Goal: Task Accomplishment & Management: Manage account settings

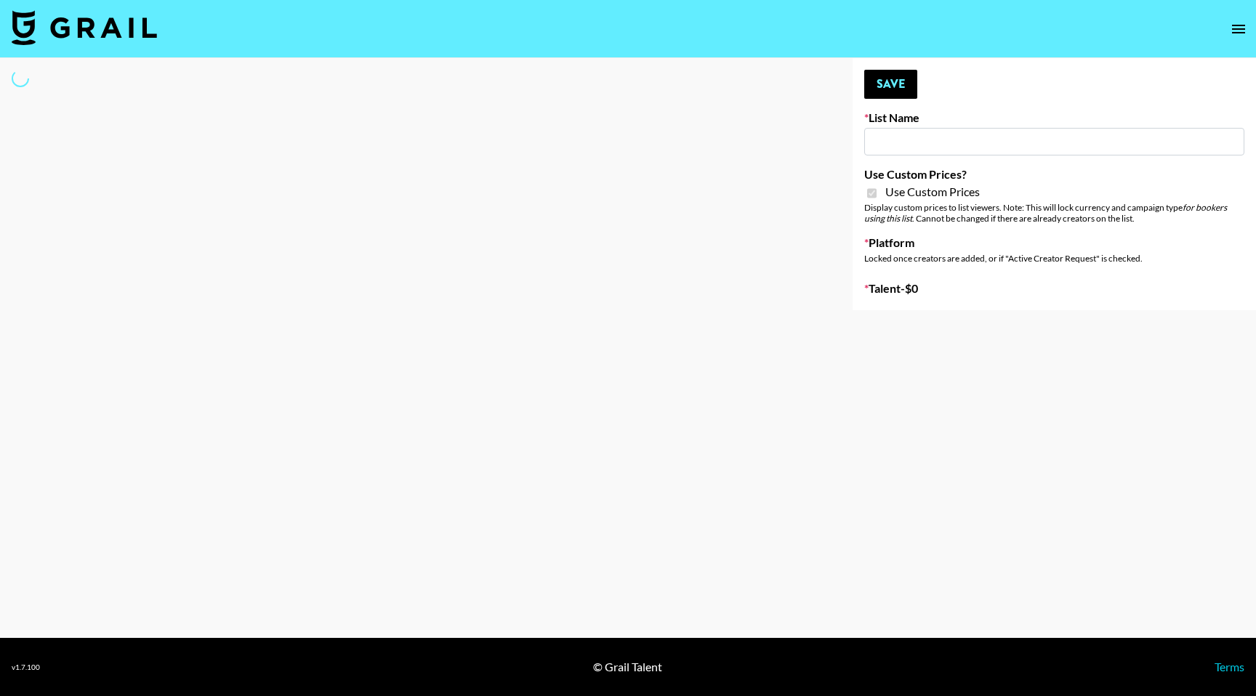
type input "Laifen (IG)"
checkbox input "true"
select select "Brand"
type input "Laifen (IG)"
checkbox input "true"
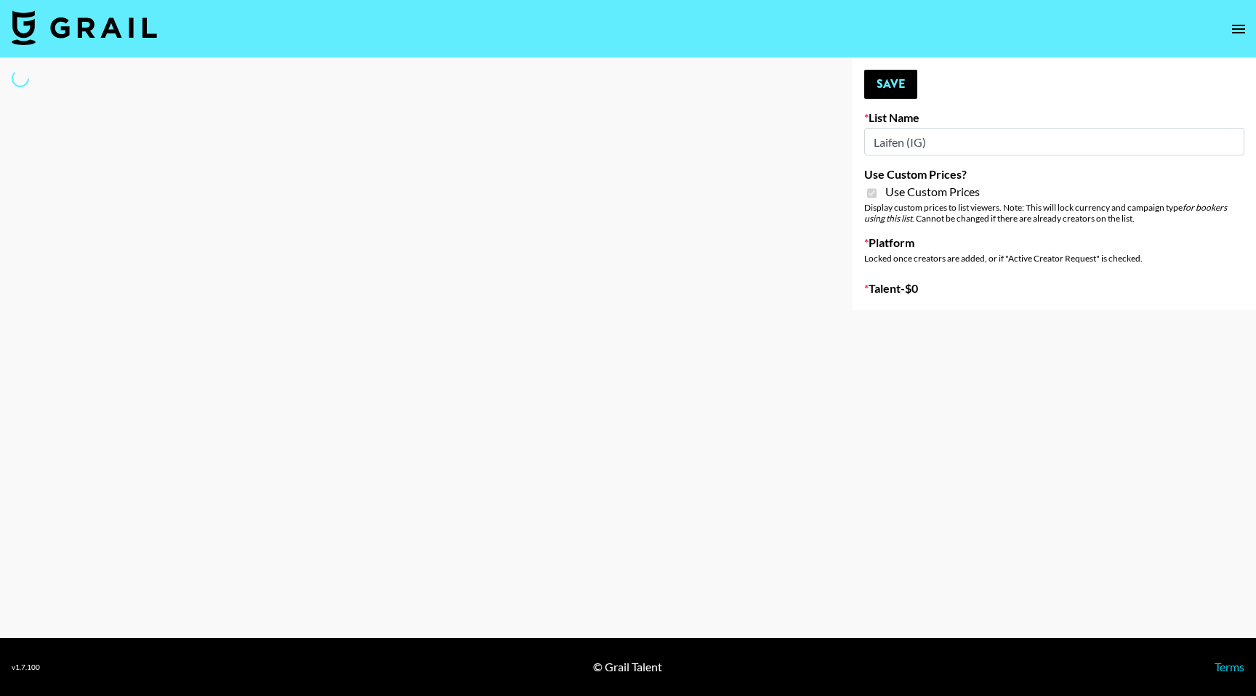
select select "Brand"
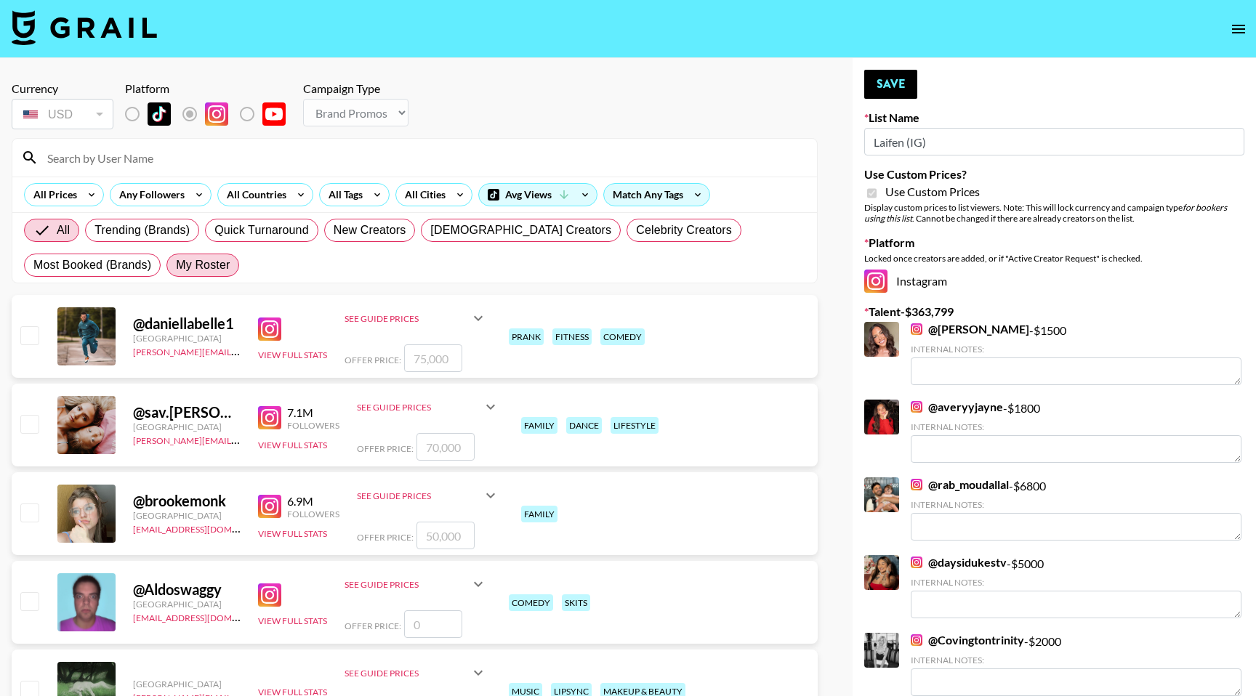
click at [223, 266] on span "My Roster" at bounding box center [203, 265] width 54 height 17
click at [176, 265] on input "My Roster" at bounding box center [176, 265] width 0 height 0
radio input "true"
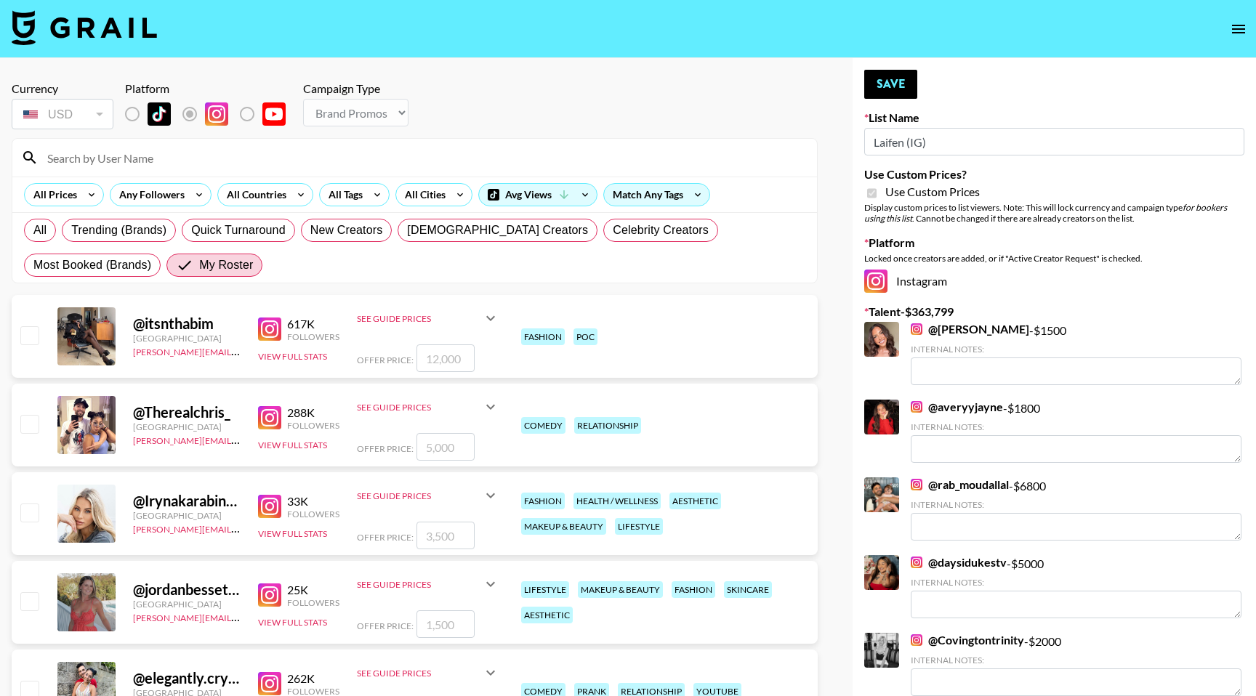
click at [31, 340] on input "checkbox" at bounding box center [28, 334] width 17 height 17
checkbox input "true"
type input "12000"
click at [31, 422] on input "checkbox" at bounding box center [28, 423] width 17 height 17
checkbox input "true"
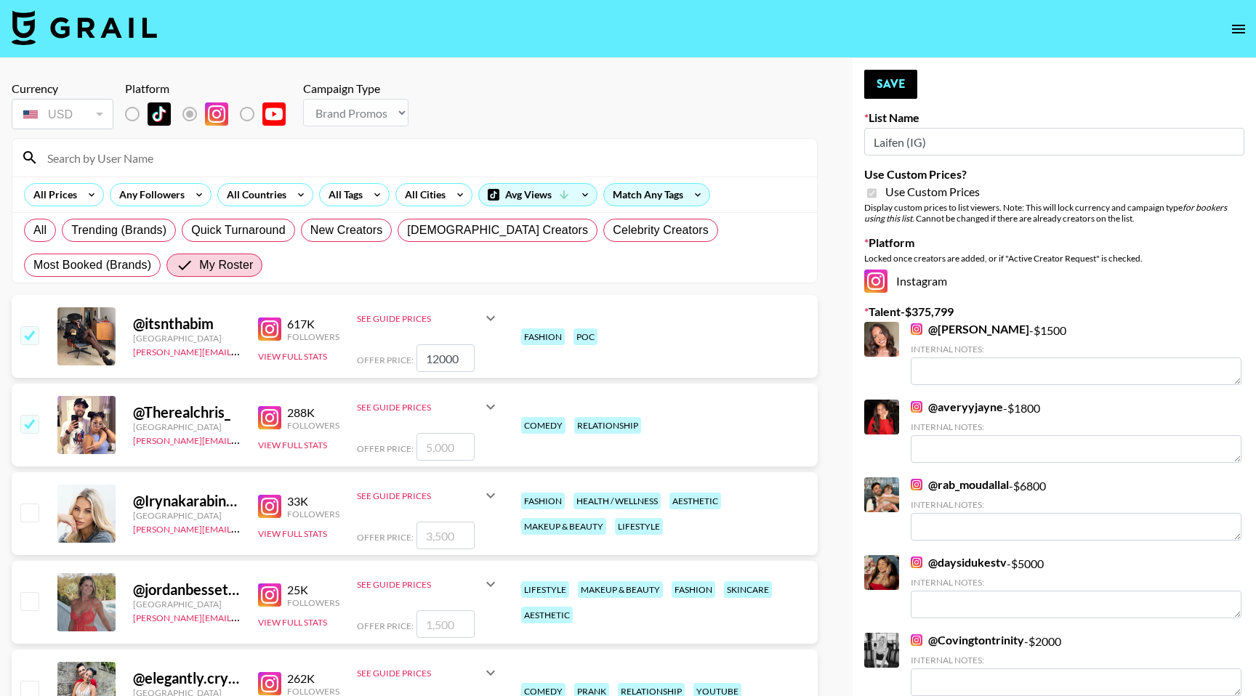
type input "5000"
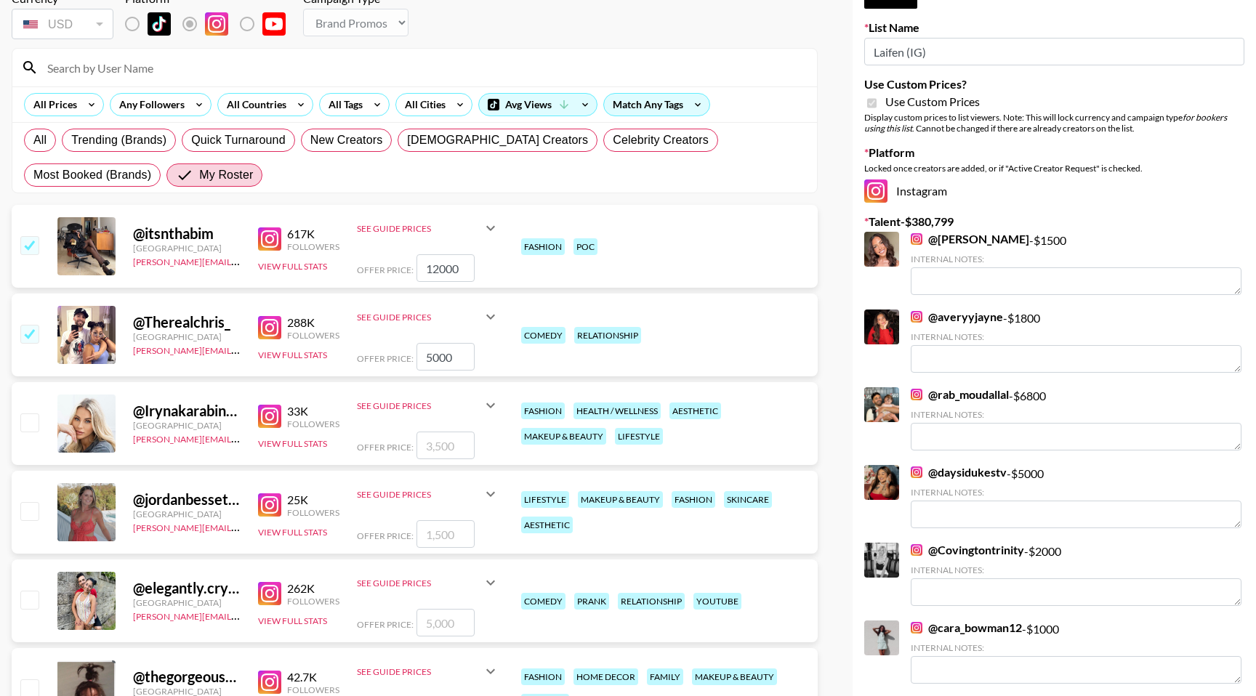
scroll to position [100, 0]
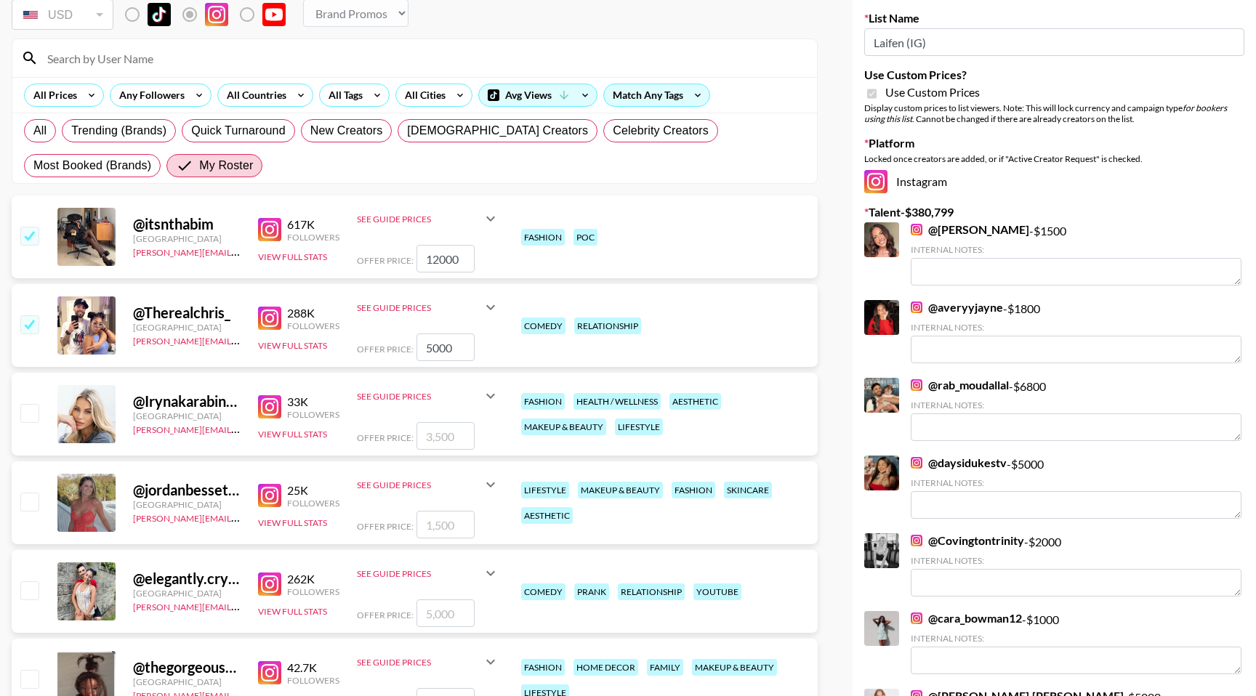
click at [31, 416] on input "checkbox" at bounding box center [28, 412] width 17 height 17
checkbox input "true"
type input "3500"
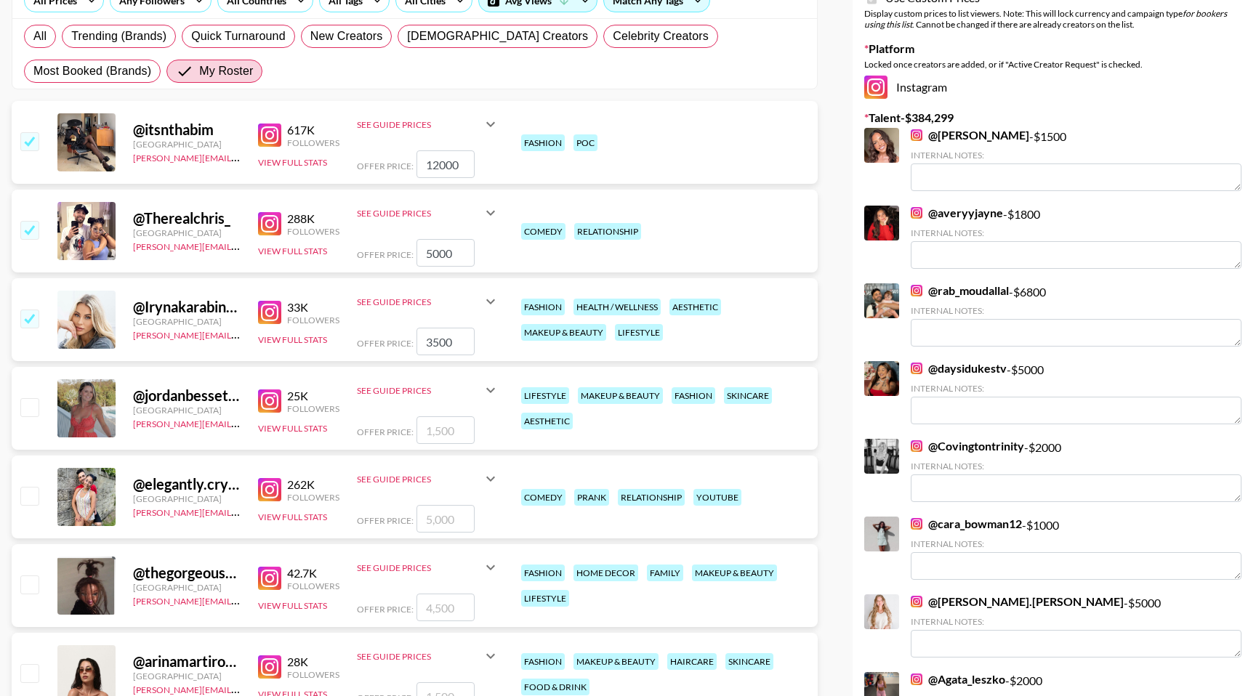
click at [31, 406] on input "checkbox" at bounding box center [28, 406] width 17 height 17
checkbox input "true"
type input "1500"
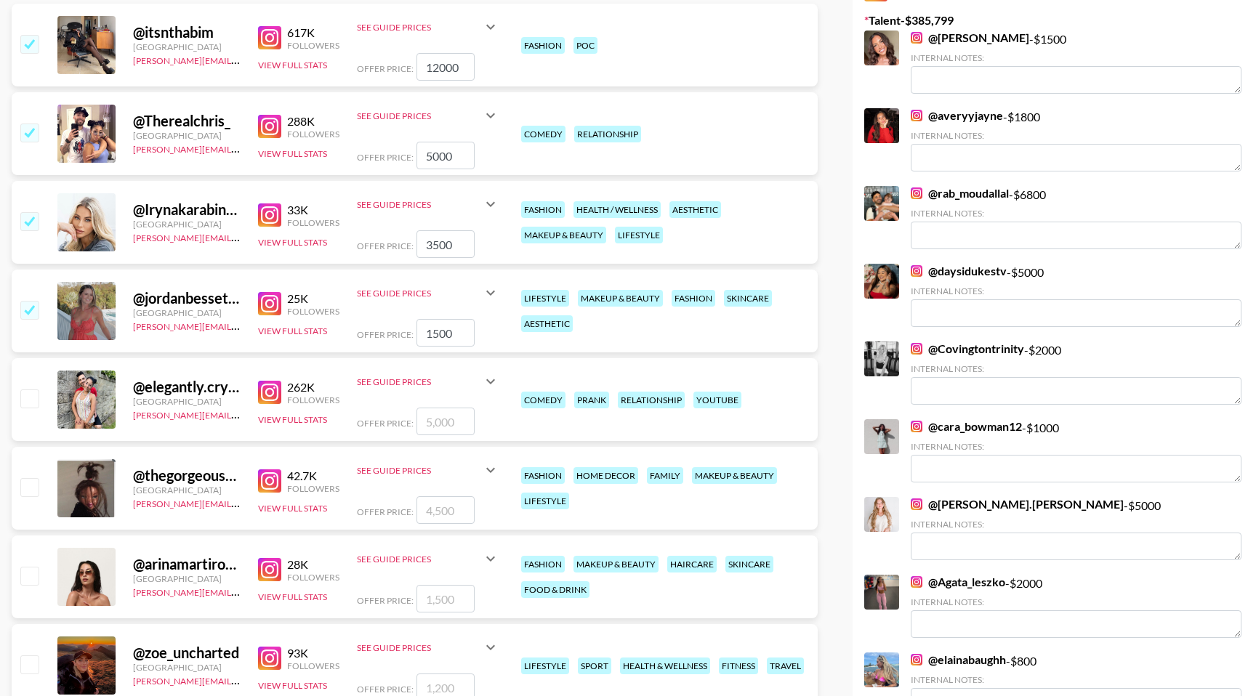
scroll to position [300, 0]
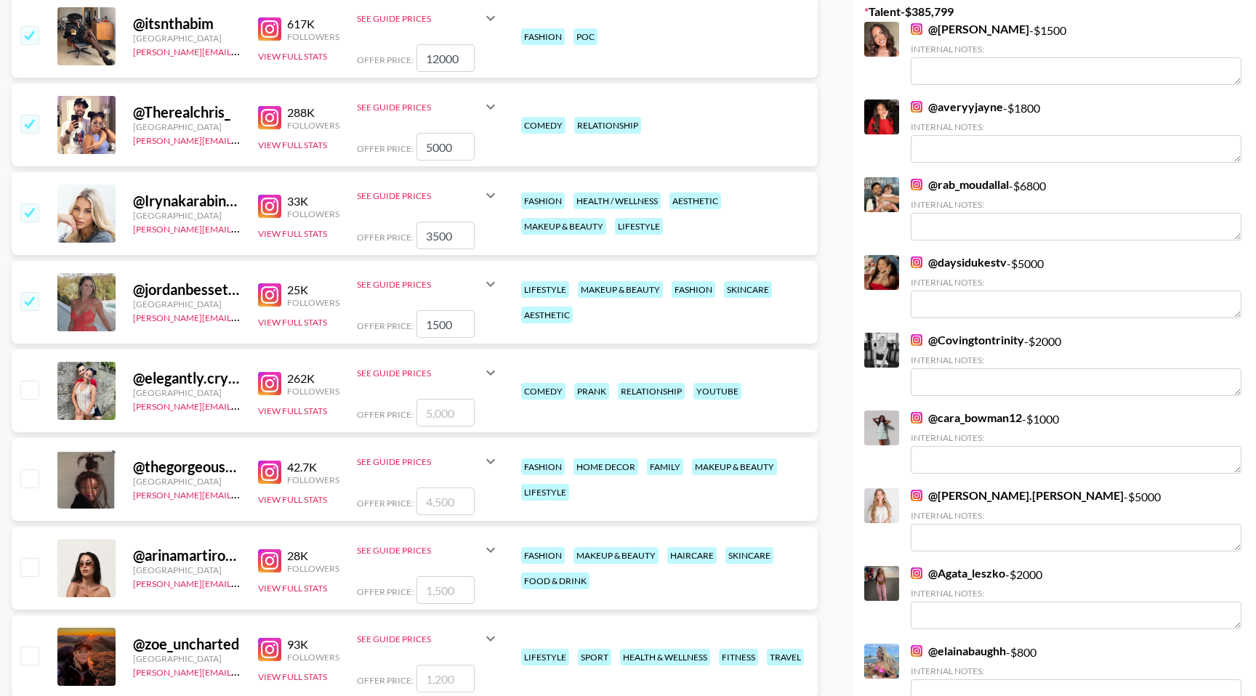
click at [31, 395] on input "checkbox" at bounding box center [28, 389] width 17 height 17
checkbox input "true"
type input "5000"
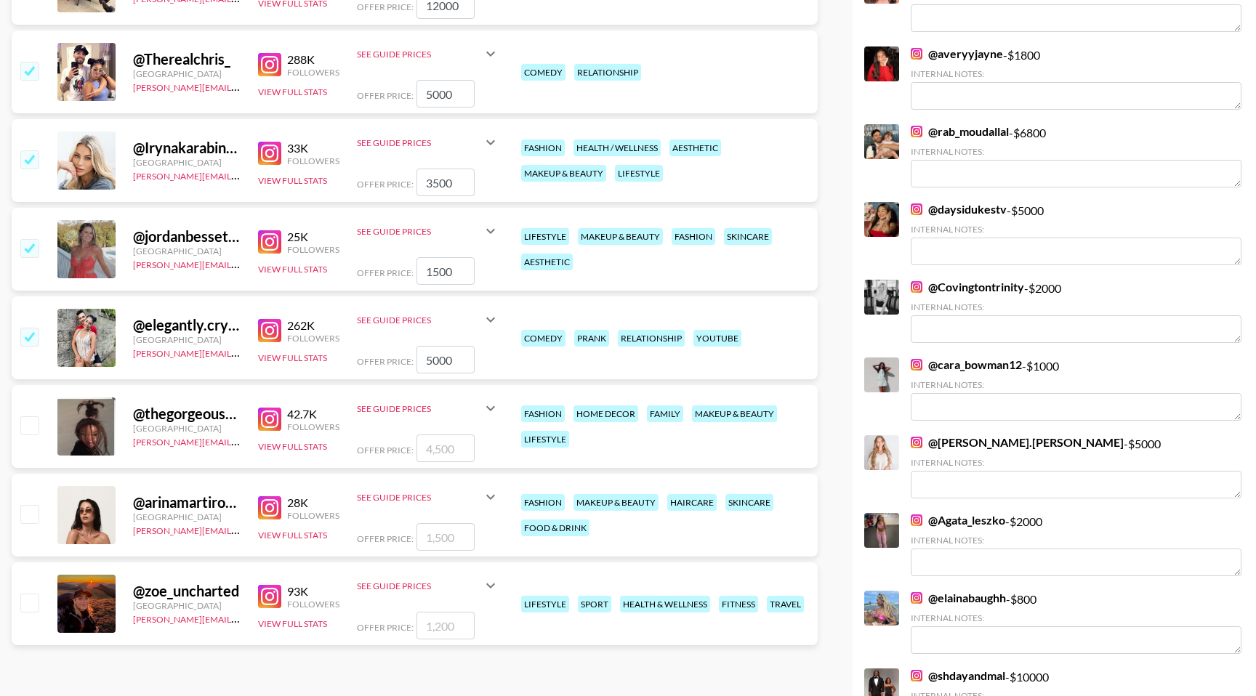
click at [33, 386] on div "@ thegorgeousdoll United States bernadine.vanniekerk@grail-talent.com 42.7K Fol…" at bounding box center [415, 426] width 806 height 83
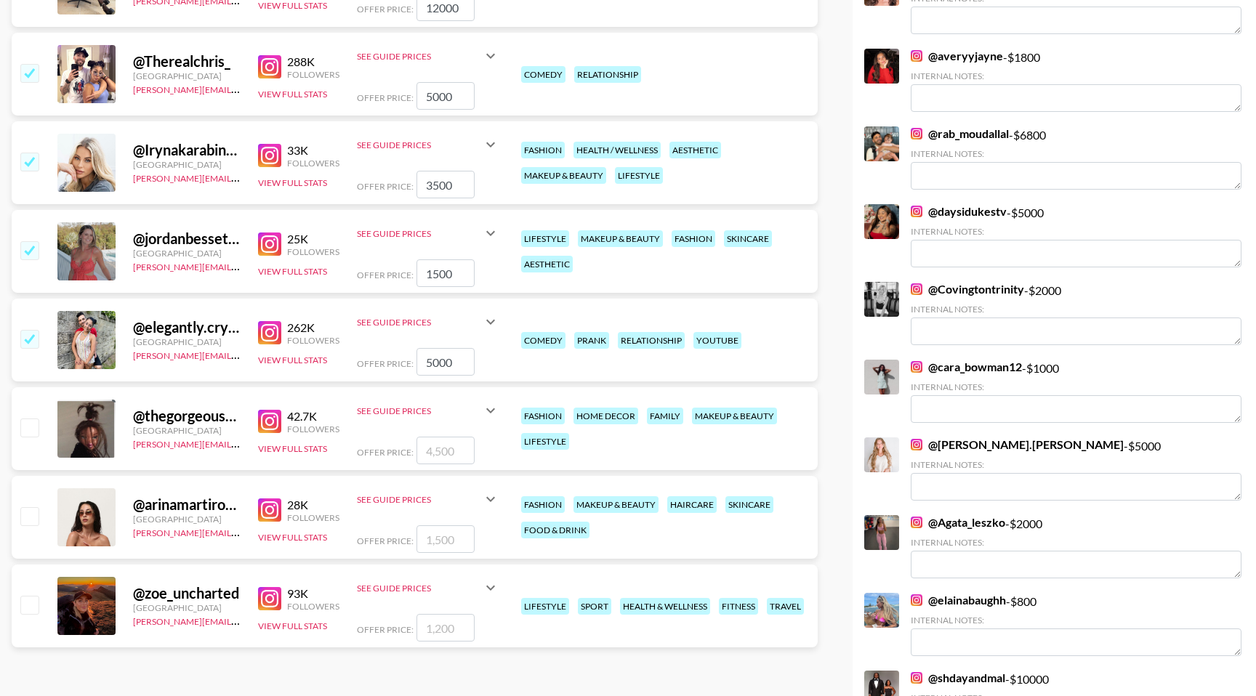
click at [33, 432] on input "checkbox" at bounding box center [28, 427] width 17 height 17
checkbox input "true"
type input "4500"
click at [31, 520] on input "checkbox" at bounding box center [28, 515] width 17 height 17
checkbox input "true"
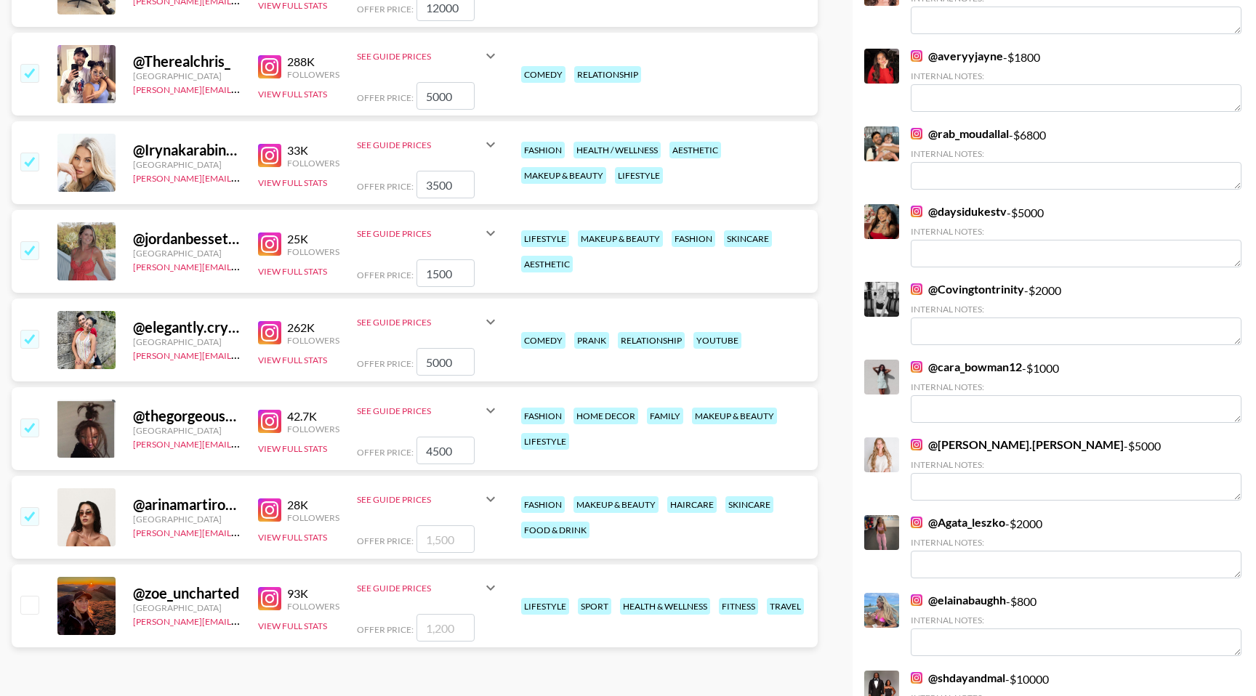
type input "1500"
click at [33, 600] on input "checkbox" at bounding box center [28, 604] width 17 height 17
checkbox input "true"
type input "1200"
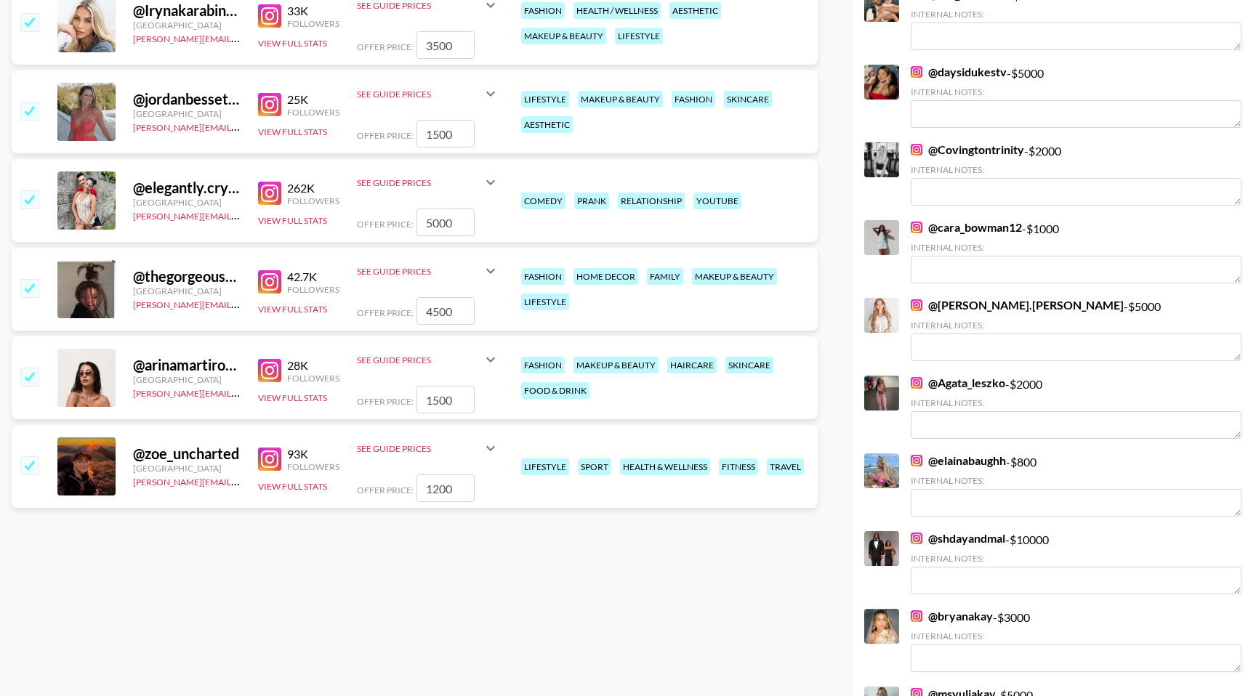
scroll to position [0, 0]
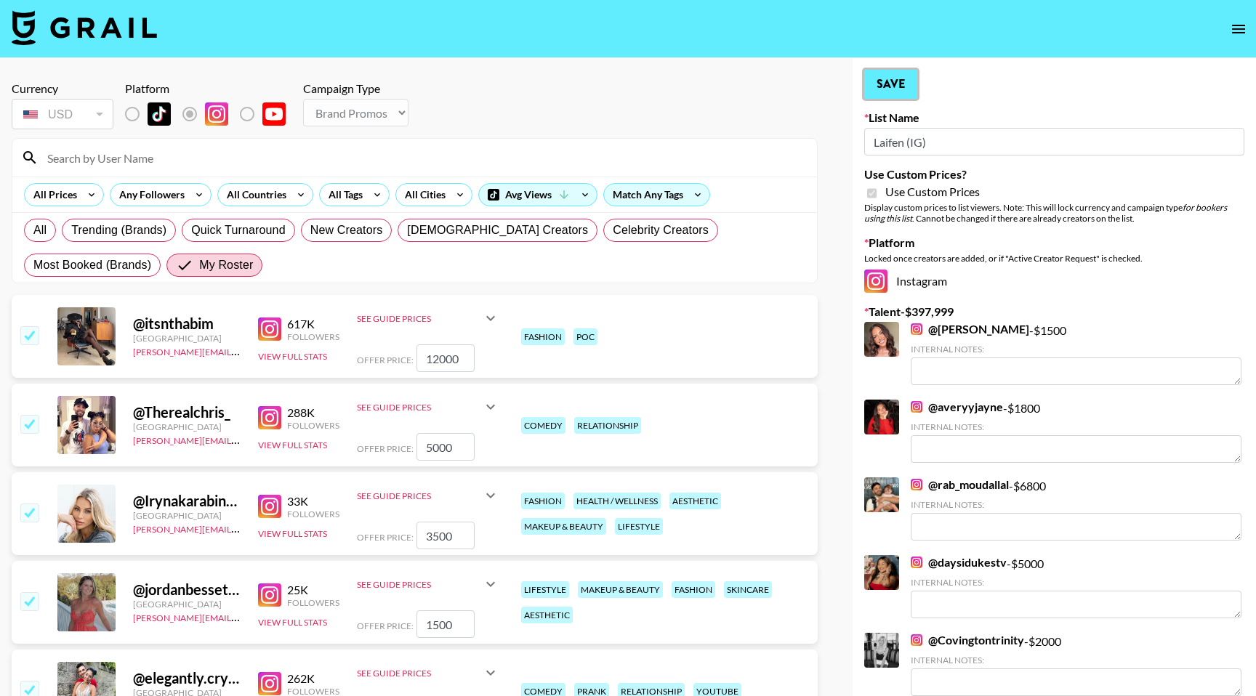
click at [897, 97] on button "Save" at bounding box center [890, 84] width 53 height 29
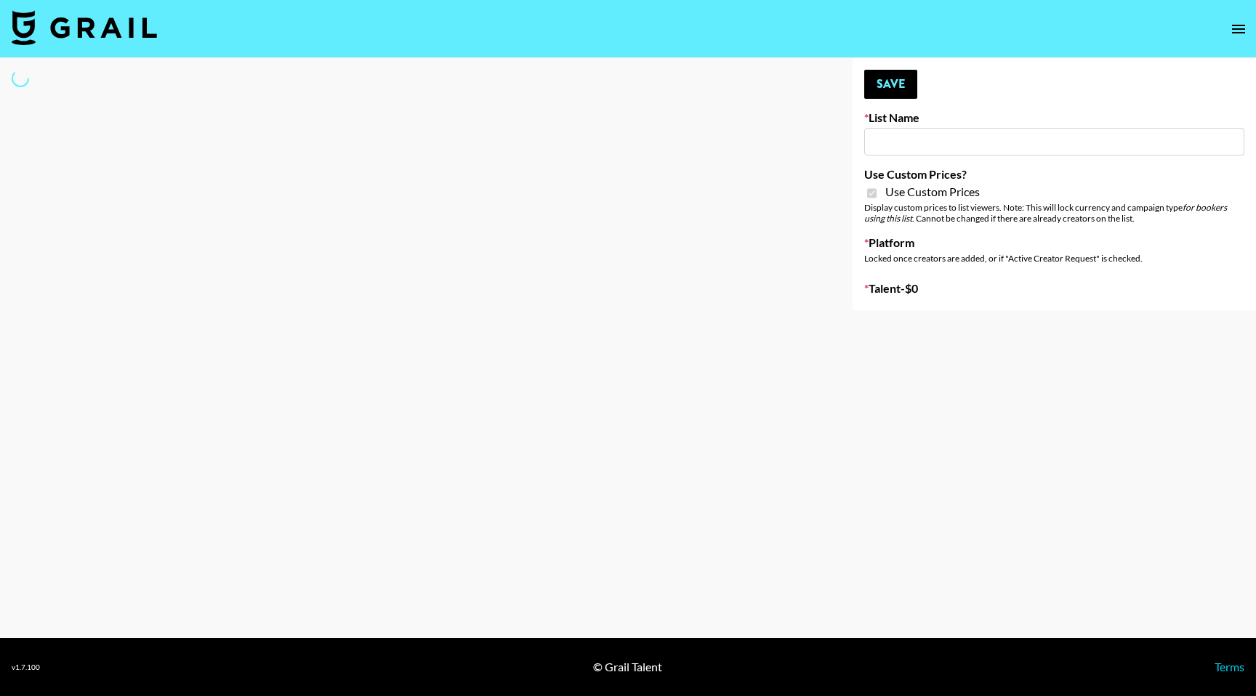
type input "Laifen (TikTok)"
checkbox input "true"
select select "Brand"
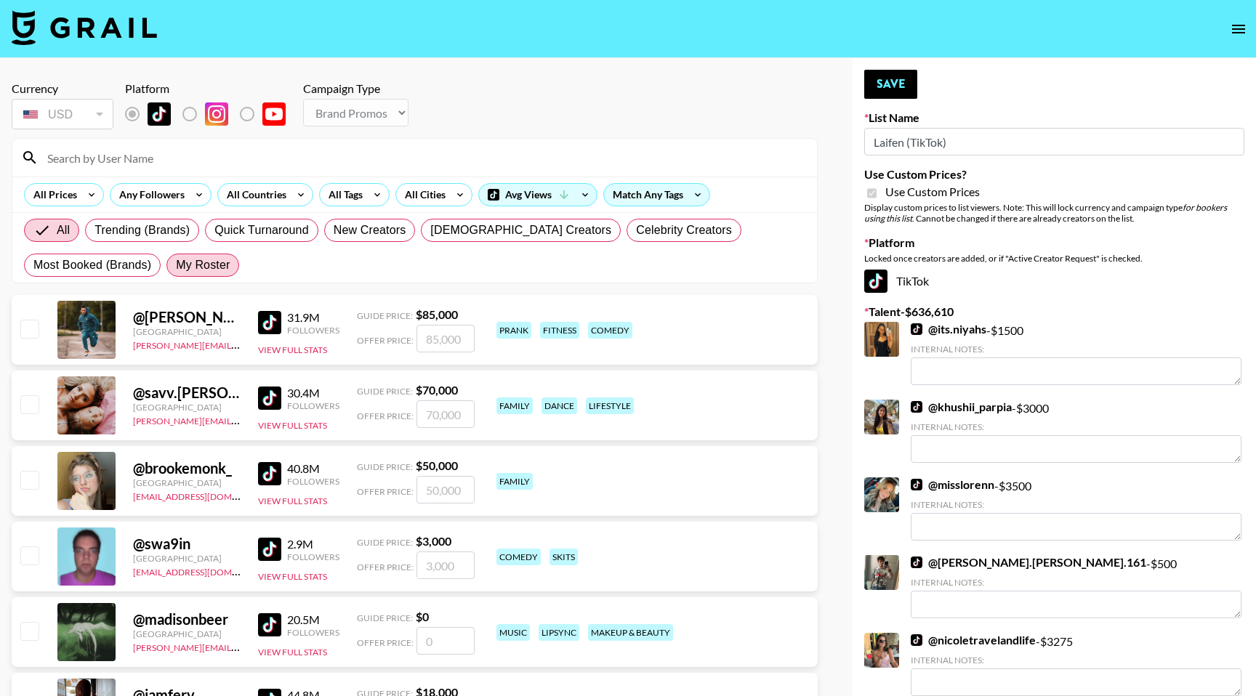
click at [198, 259] on span "My Roster" at bounding box center [203, 265] width 54 height 17
click at [176, 265] on input "My Roster" at bounding box center [176, 265] width 0 height 0
radio input "true"
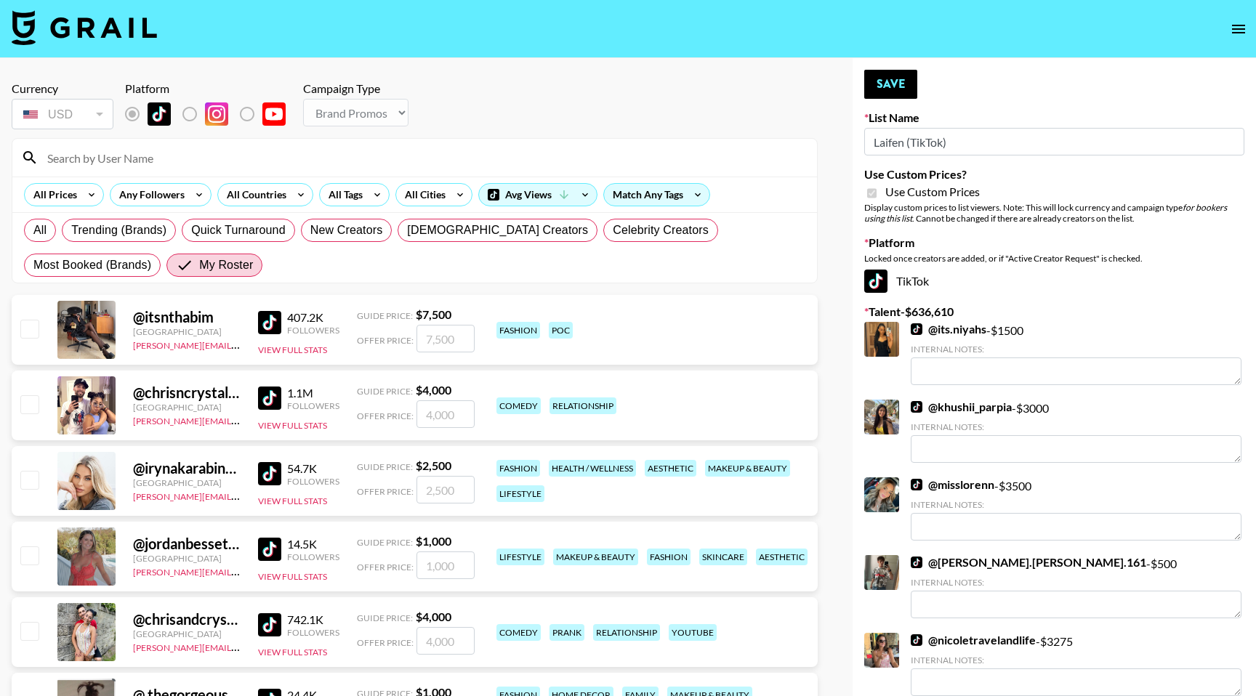
click at [33, 335] on input "checkbox" at bounding box center [28, 328] width 17 height 17
checkbox input "true"
type input "7500"
click at [34, 403] on input "checkbox" at bounding box center [28, 403] width 17 height 17
checkbox input "true"
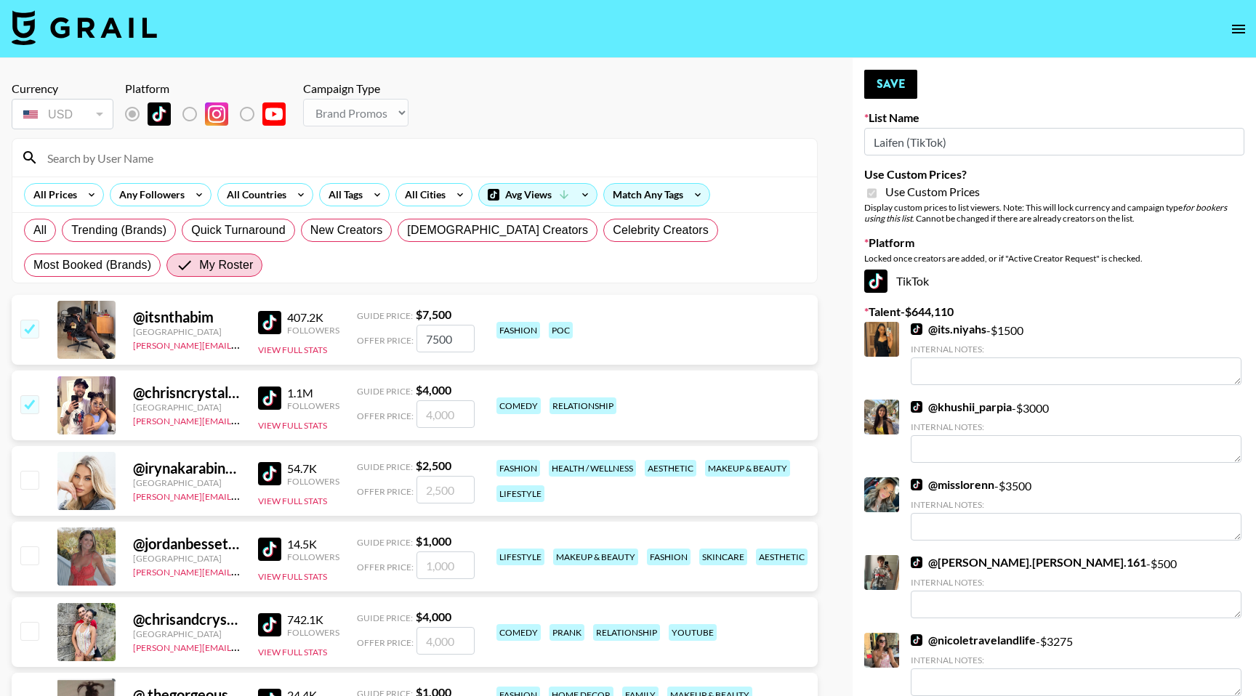
type input "4000"
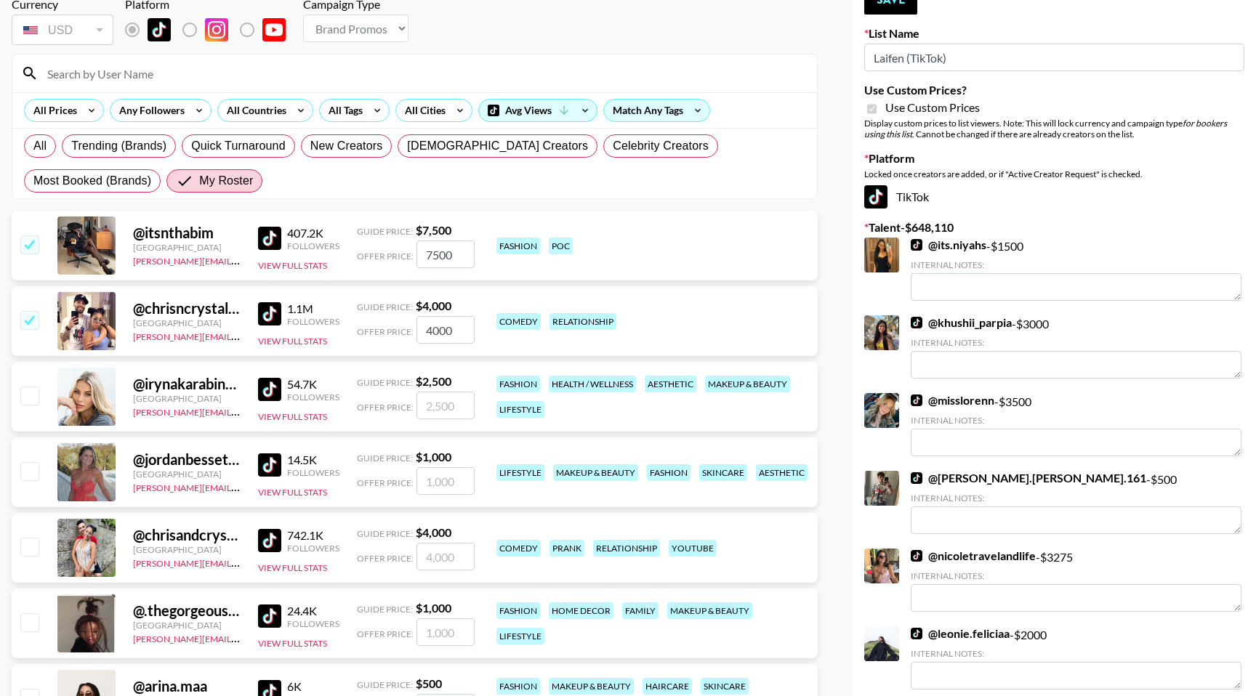
click at [34, 403] on input "checkbox" at bounding box center [28, 395] width 17 height 17
checkbox input "true"
type input "2500"
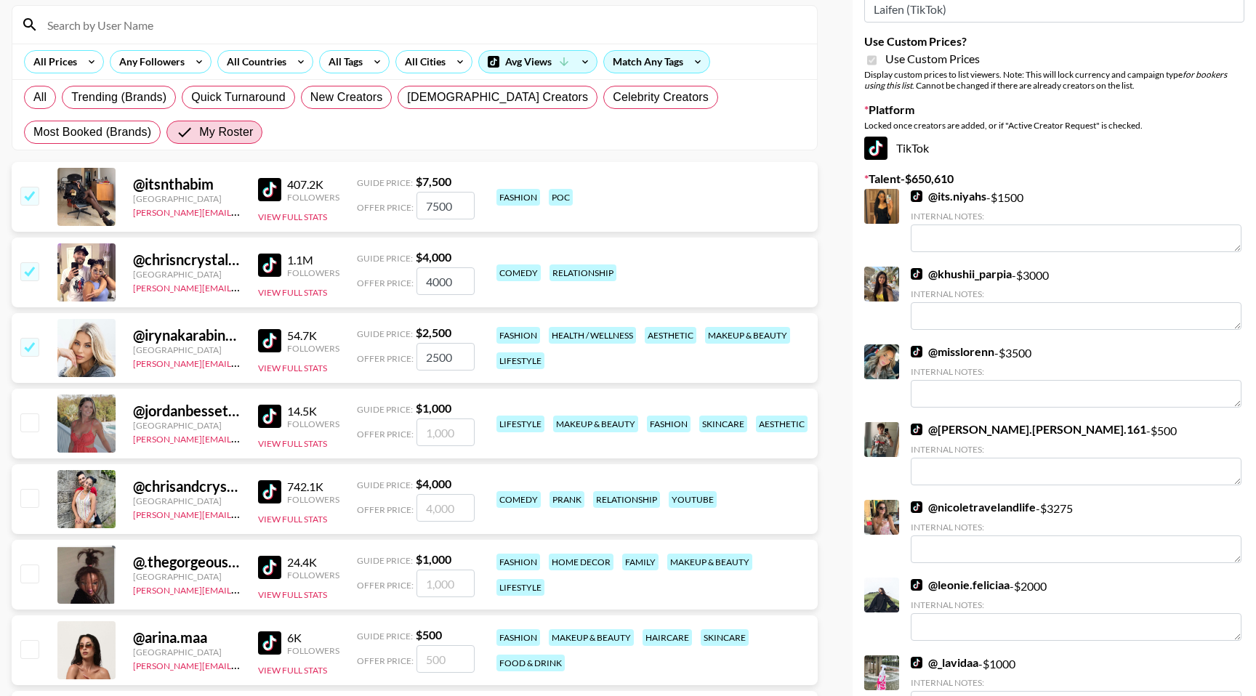
scroll to position [134, 0]
click at [31, 430] on input "checkbox" at bounding box center [28, 421] width 17 height 17
checkbox input "true"
type input "1000"
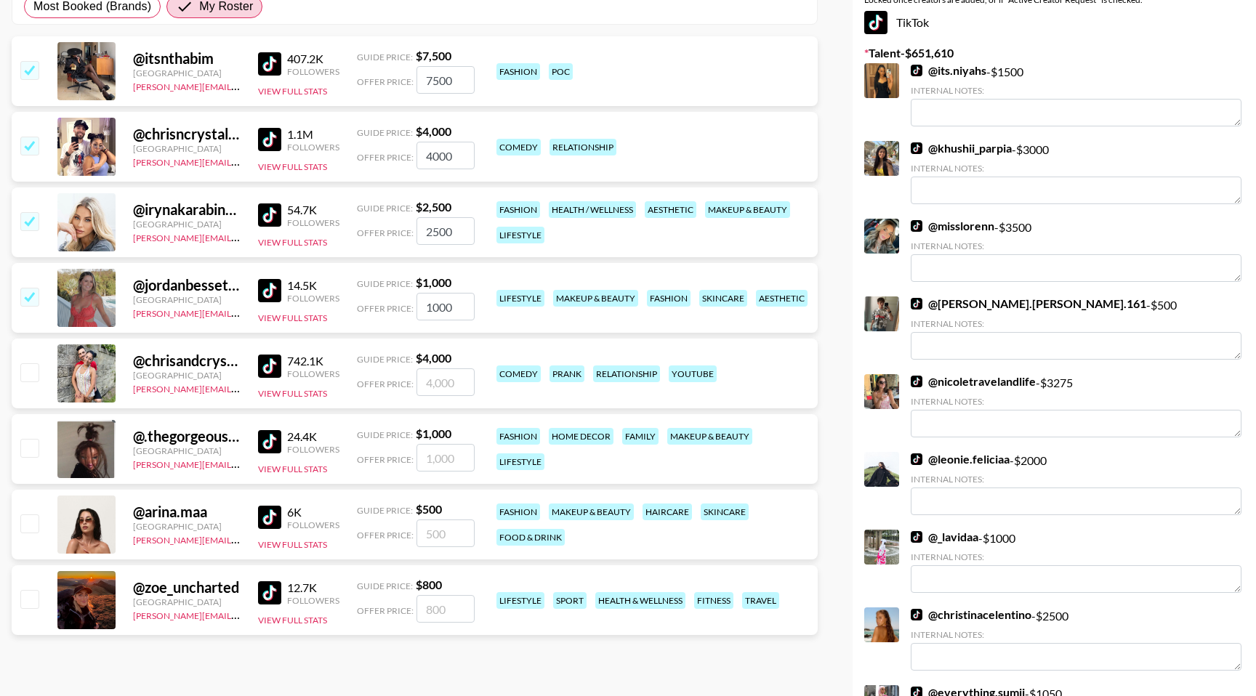
scroll to position [260, 0]
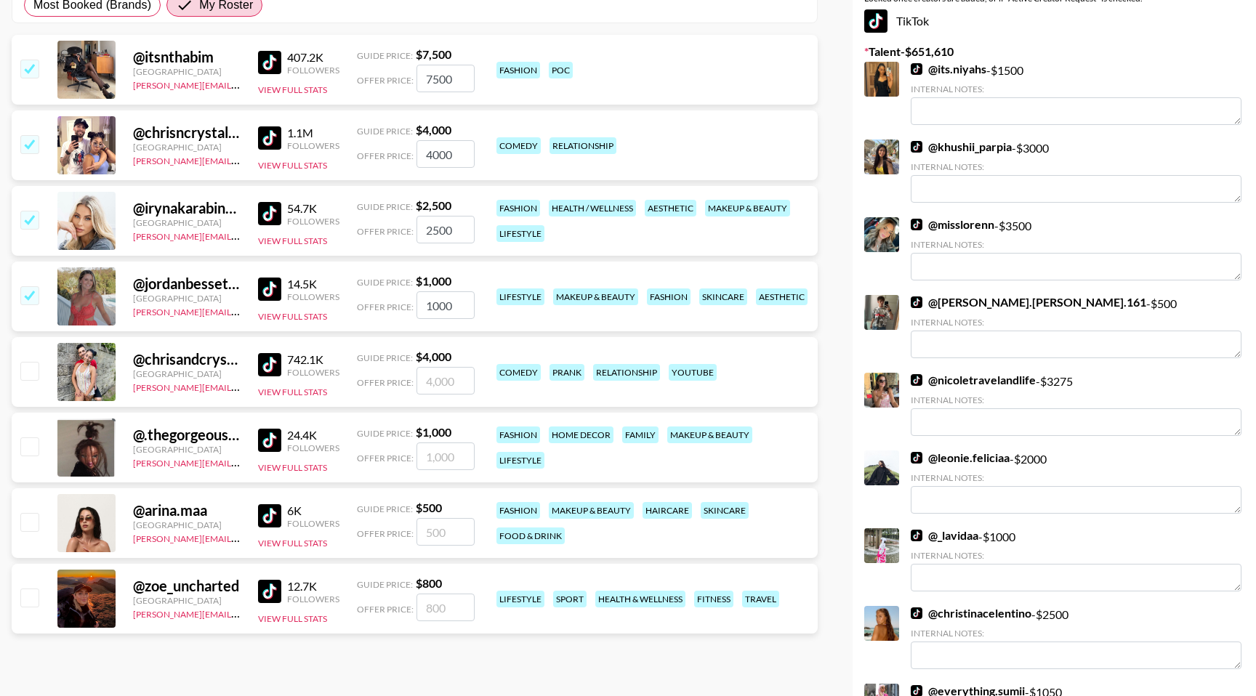
click at [32, 366] on input "checkbox" at bounding box center [28, 370] width 17 height 17
checkbox input "true"
type input "4000"
click at [38, 440] on input "checkbox" at bounding box center [28, 446] width 17 height 17
checkbox input "true"
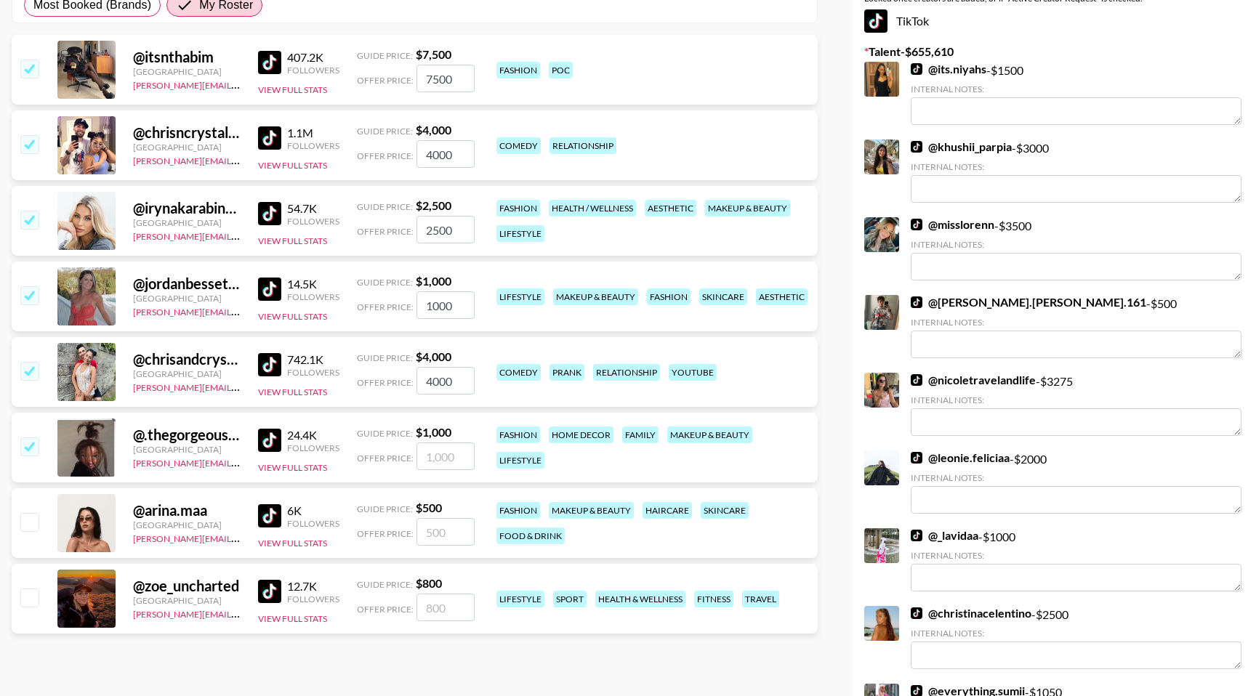
type input "1000"
click at [34, 526] on input "checkbox" at bounding box center [28, 521] width 17 height 17
checkbox input "true"
type input "500"
click at [33, 603] on input "checkbox" at bounding box center [28, 597] width 17 height 17
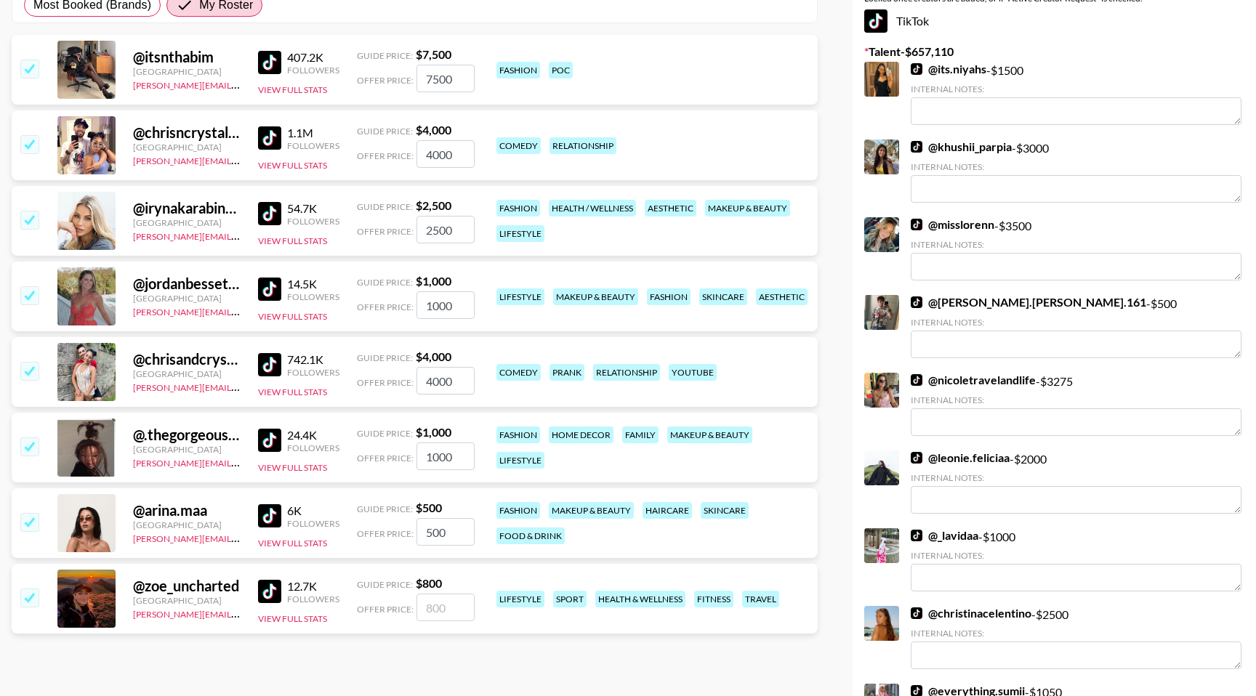
checkbox input "true"
type input "800"
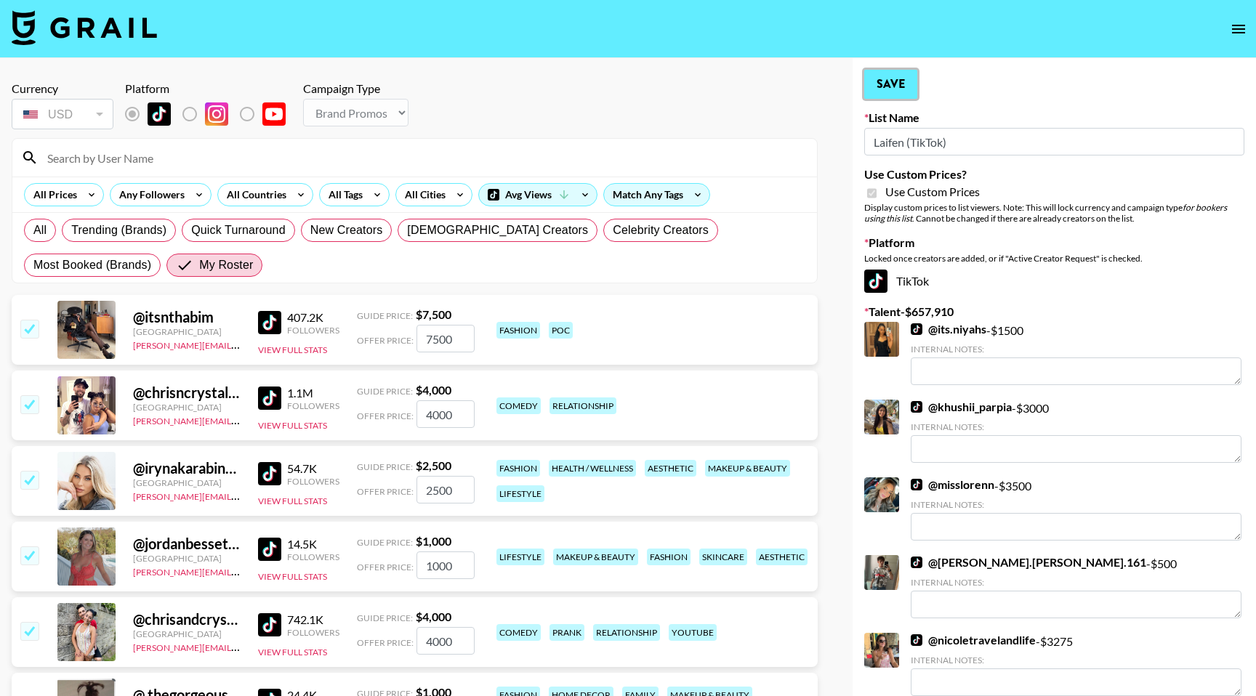
click at [895, 88] on button "Save" at bounding box center [890, 84] width 53 height 29
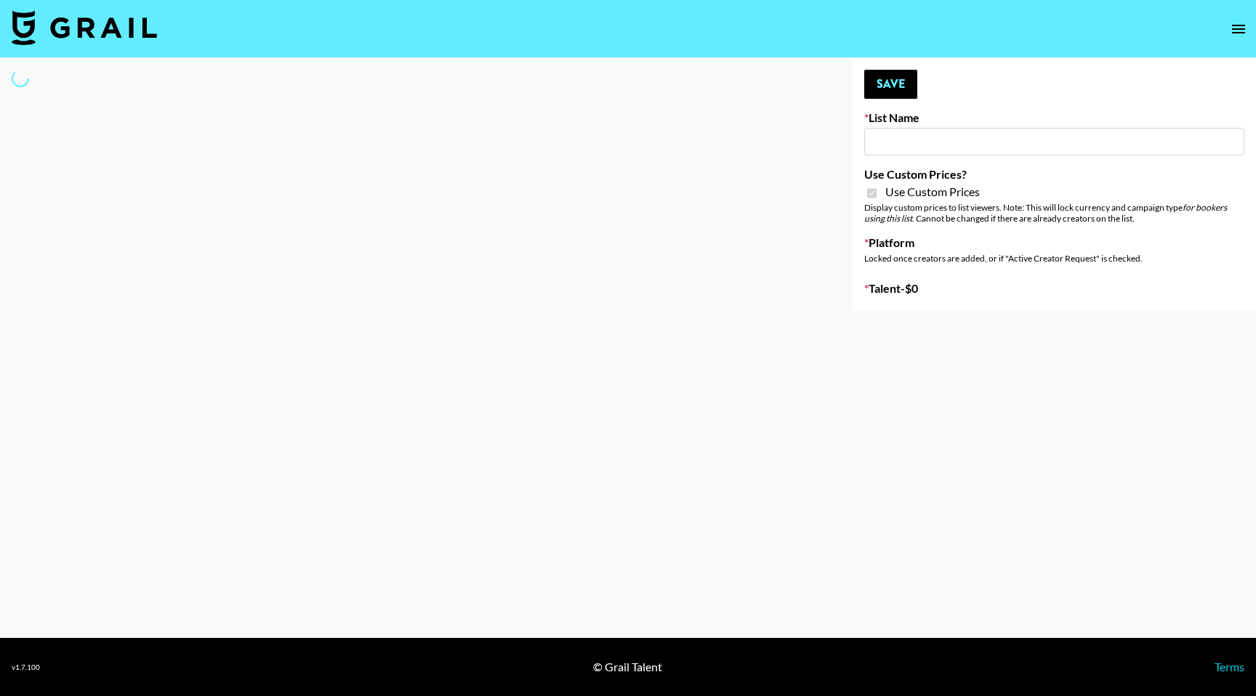
type input "PLAUD (IG)"
checkbox input "true"
select select "Brand"
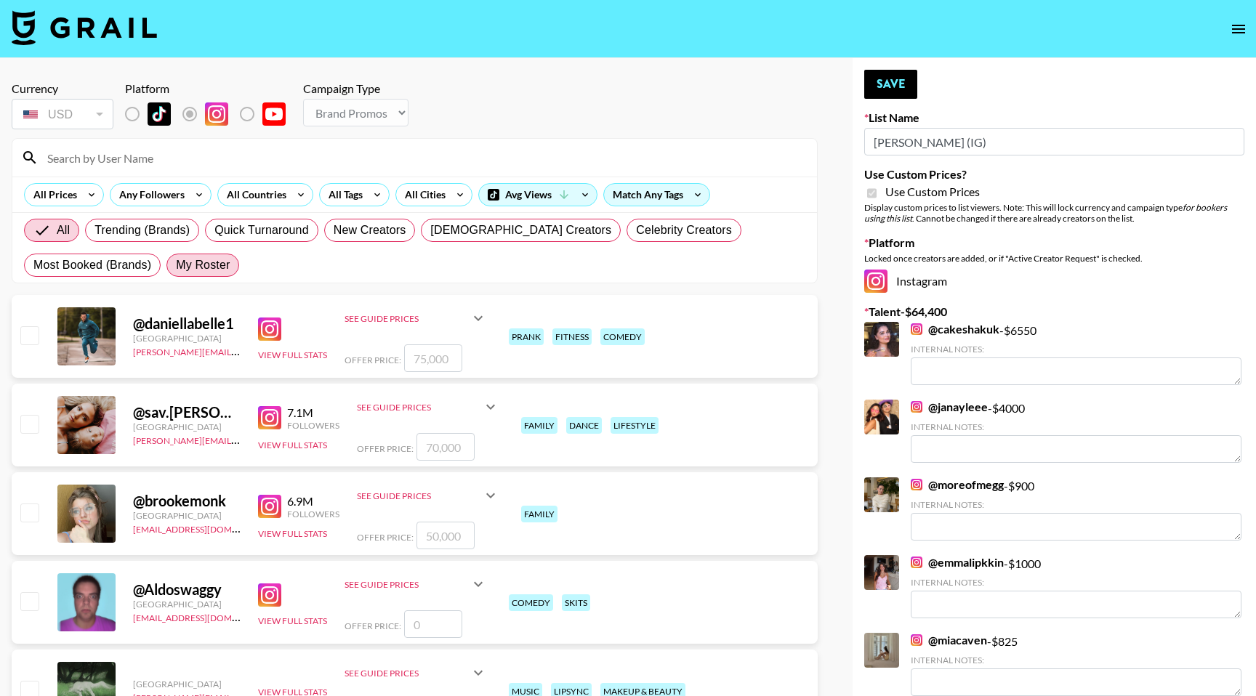
click at [222, 265] on span "My Roster" at bounding box center [203, 265] width 54 height 17
click at [176, 265] on input "My Roster" at bounding box center [176, 265] width 0 height 0
radio input "true"
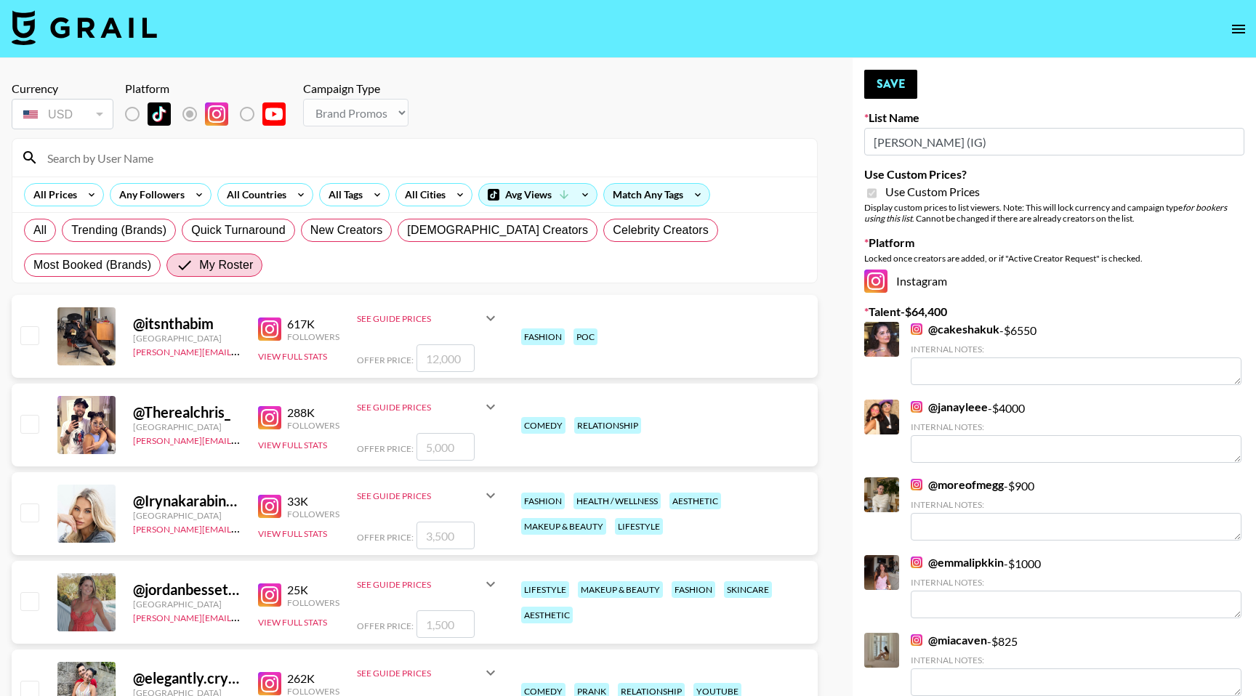
click at [38, 334] on input "checkbox" at bounding box center [28, 334] width 17 height 17
checkbox input "true"
type input "12000"
click at [33, 422] on input "checkbox" at bounding box center [28, 423] width 17 height 17
checkbox input "true"
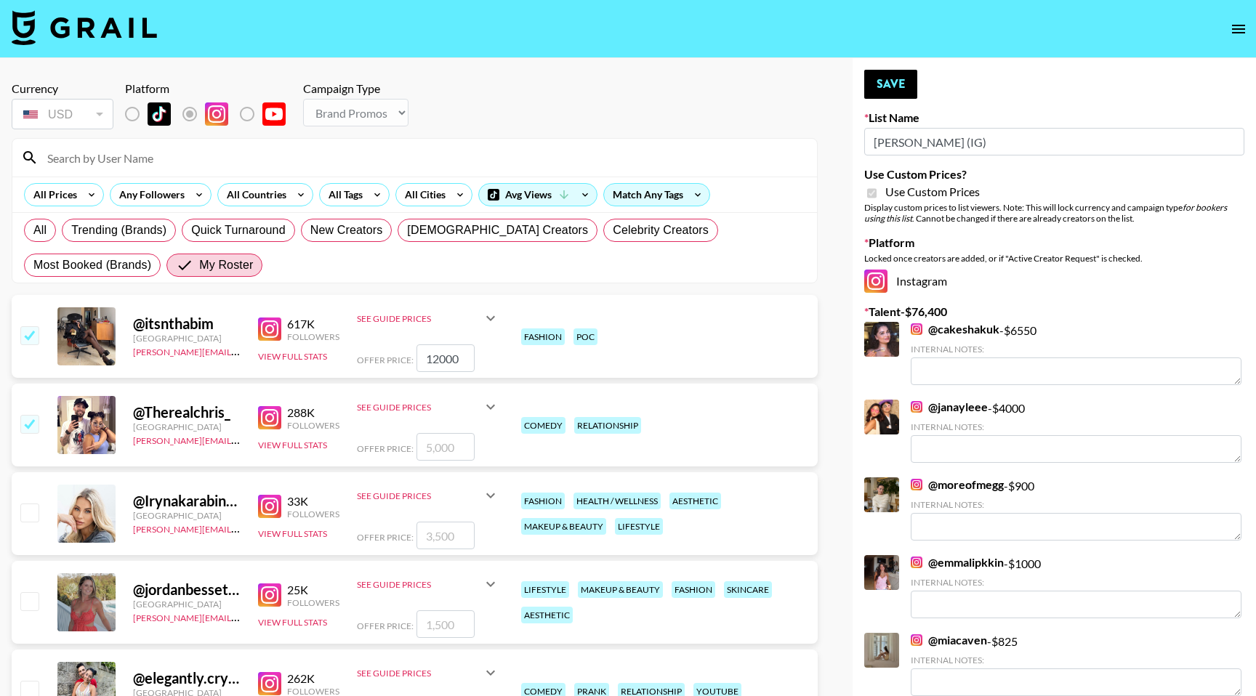
type input "5000"
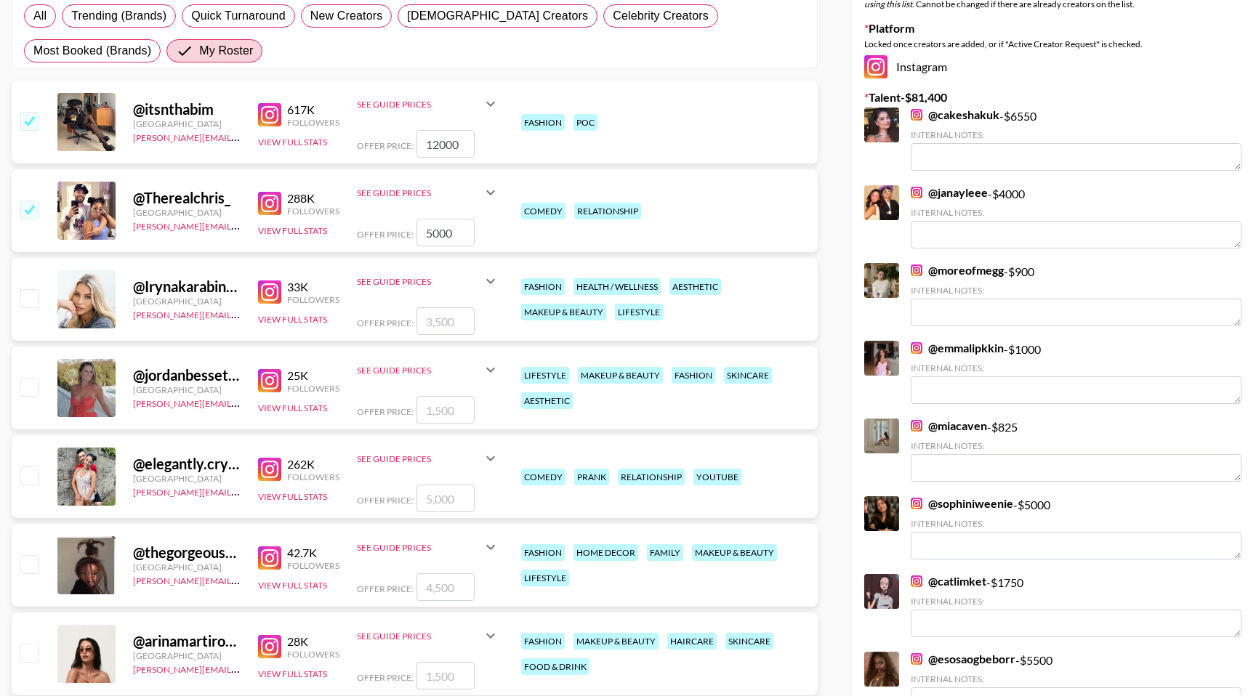
scroll to position [217, 0]
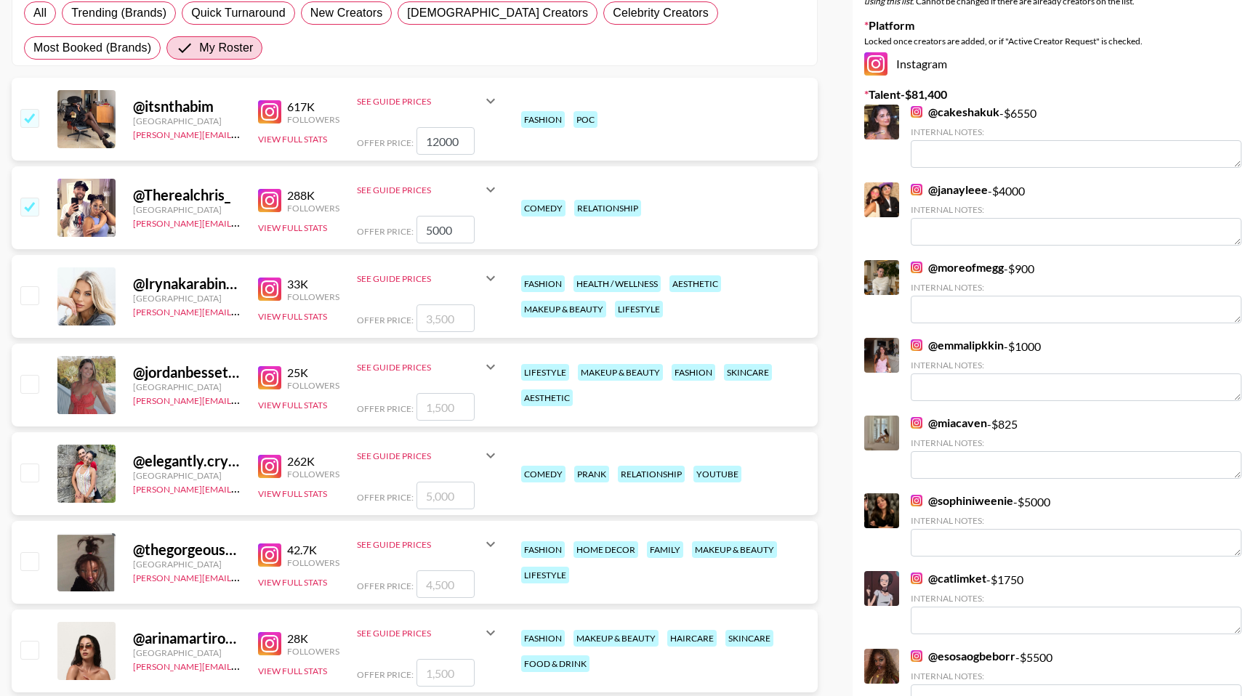
click at [31, 298] on input "checkbox" at bounding box center [28, 294] width 17 height 17
checkbox input "true"
type input "3500"
click at [32, 385] on input "checkbox" at bounding box center [28, 383] width 17 height 17
checkbox input "true"
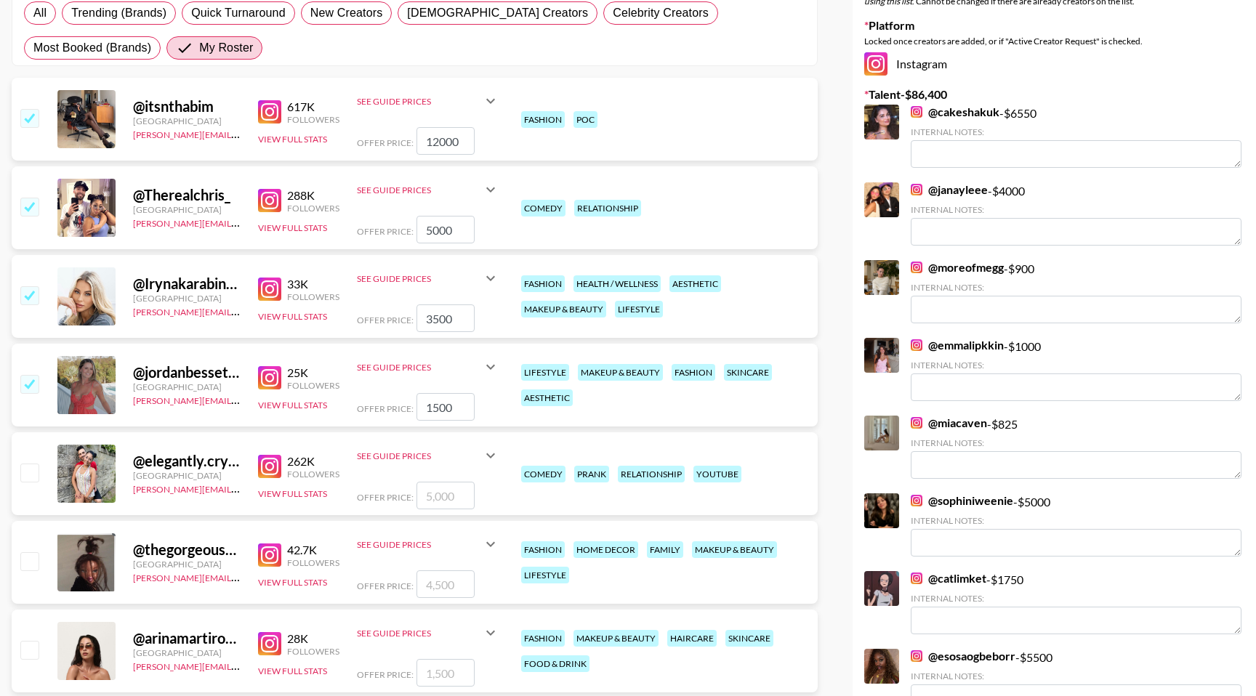
type input "1500"
click at [31, 469] on input "checkbox" at bounding box center [28, 472] width 17 height 17
checkbox input "true"
type input "5000"
click at [32, 559] on input "checkbox" at bounding box center [28, 560] width 17 height 17
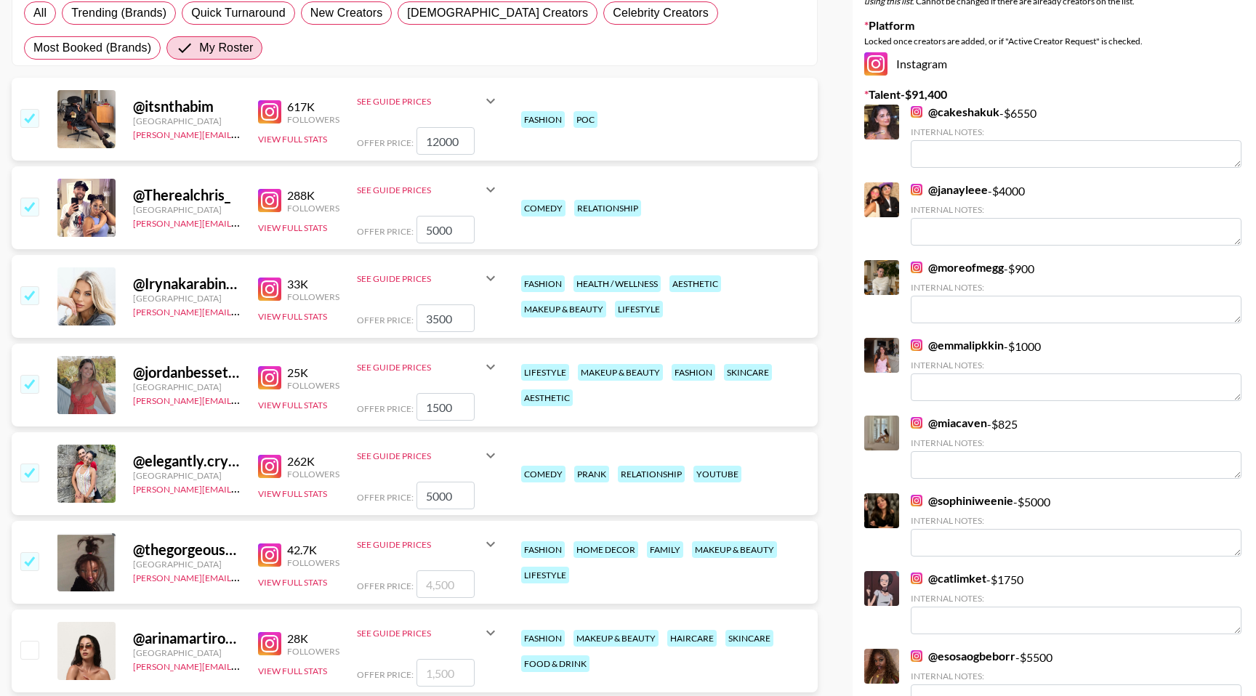
checkbox input "true"
type input "4500"
click at [39, 640] on div at bounding box center [28, 651] width 23 height 25
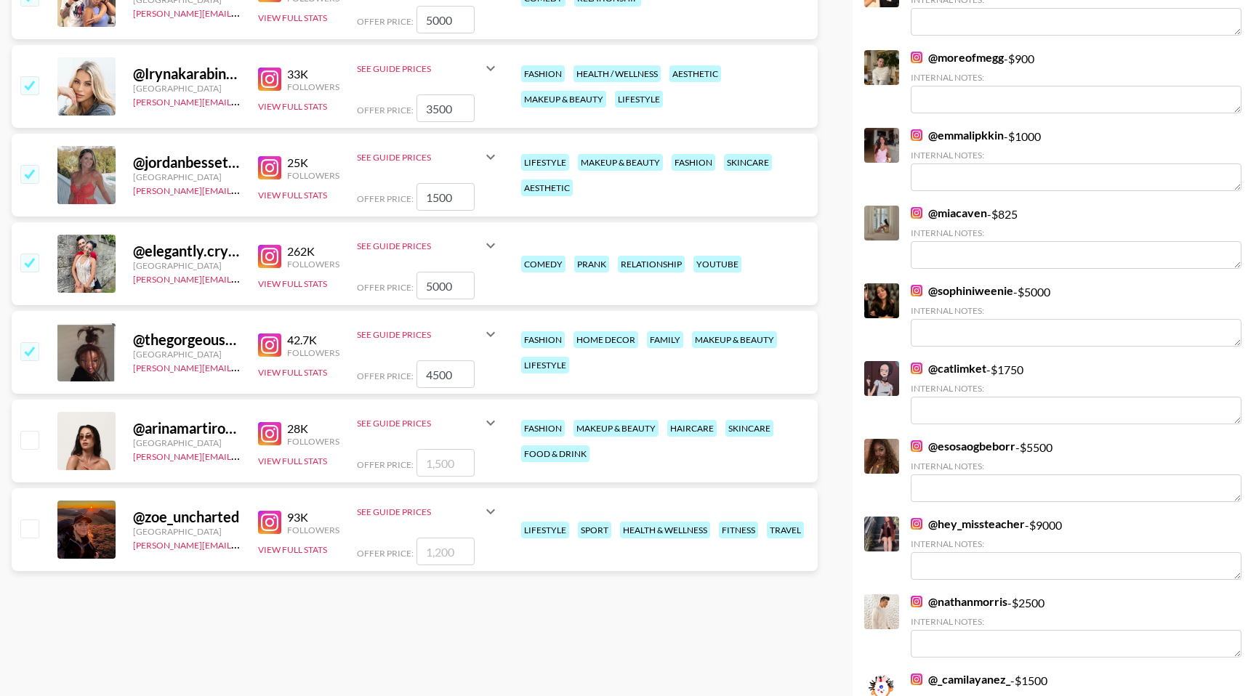
scroll to position [428, 0]
click at [36, 528] on input "checkbox" at bounding box center [28, 527] width 17 height 17
checkbox input "true"
type input "1200"
click at [31, 441] on input "checkbox" at bounding box center [28, 438] width 17 height 17
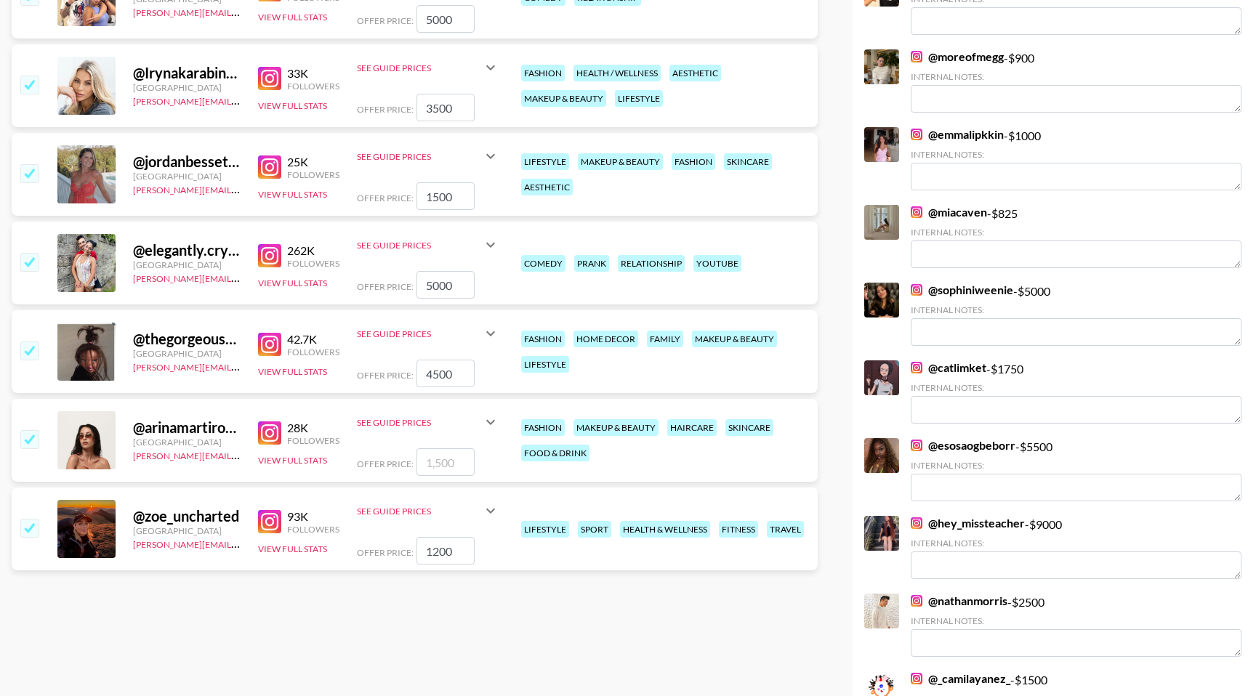
checkbox input "true"
type input "1500"
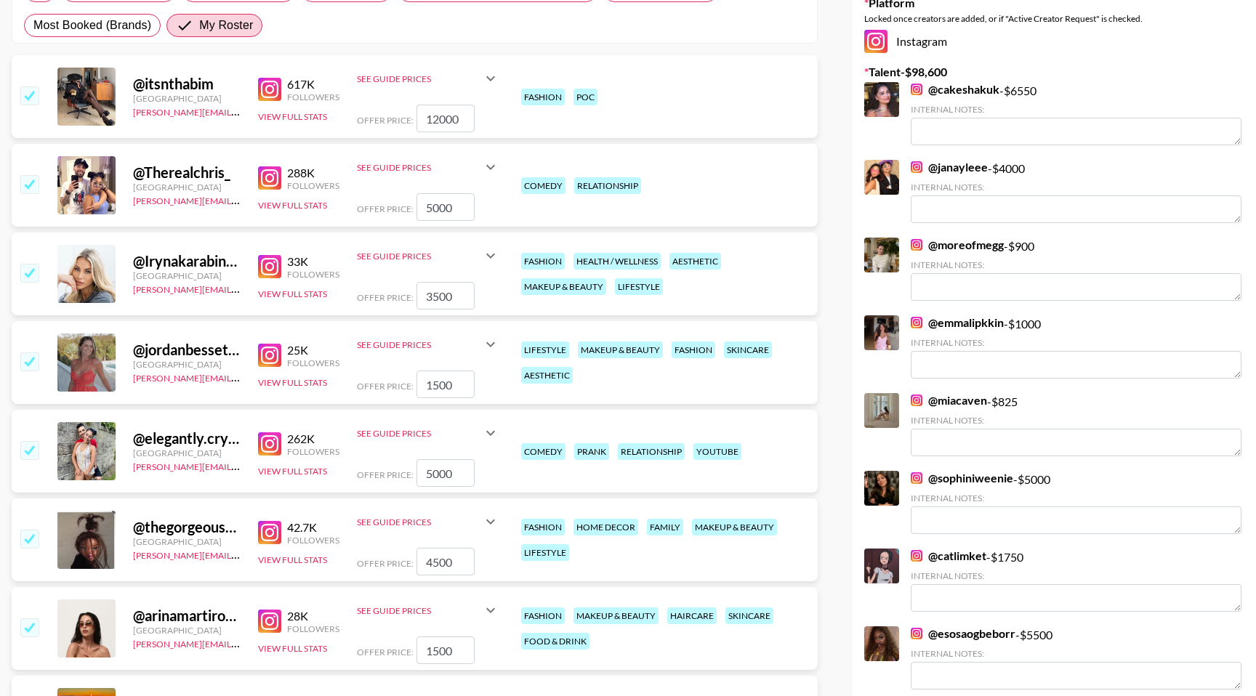
scroll to position [0, 0]
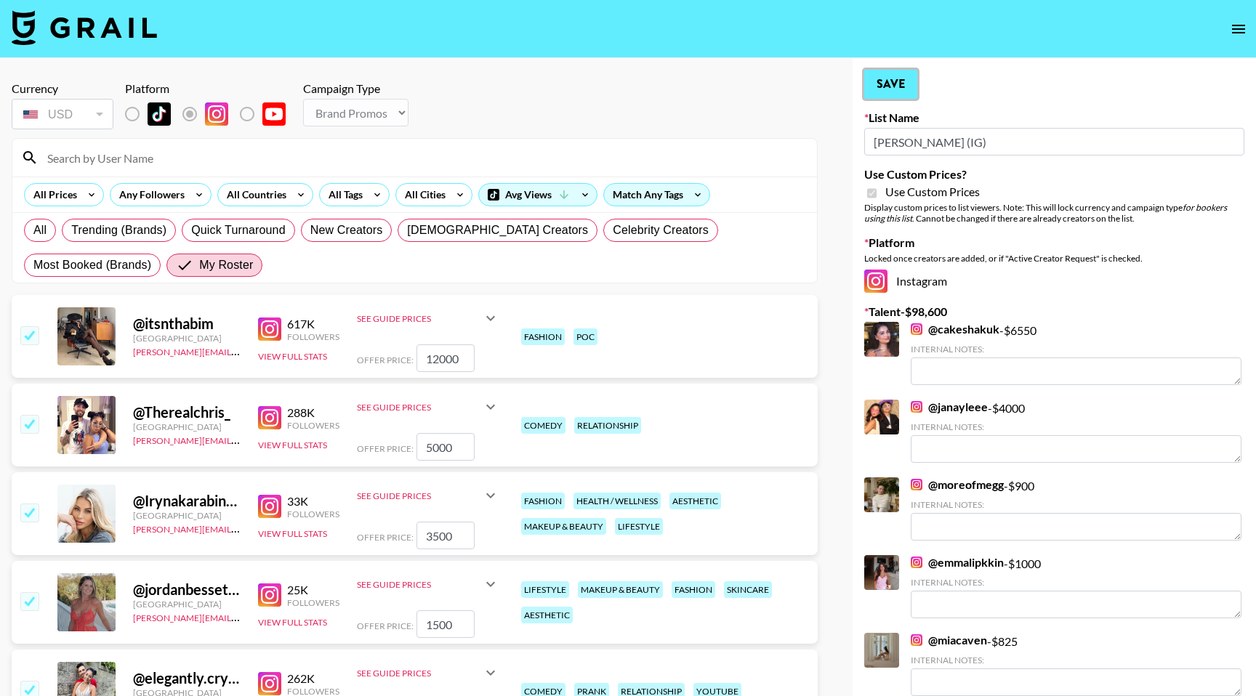
click at [880, 96] on button "Save" at bounding box center [890, 84] width 53 height 29
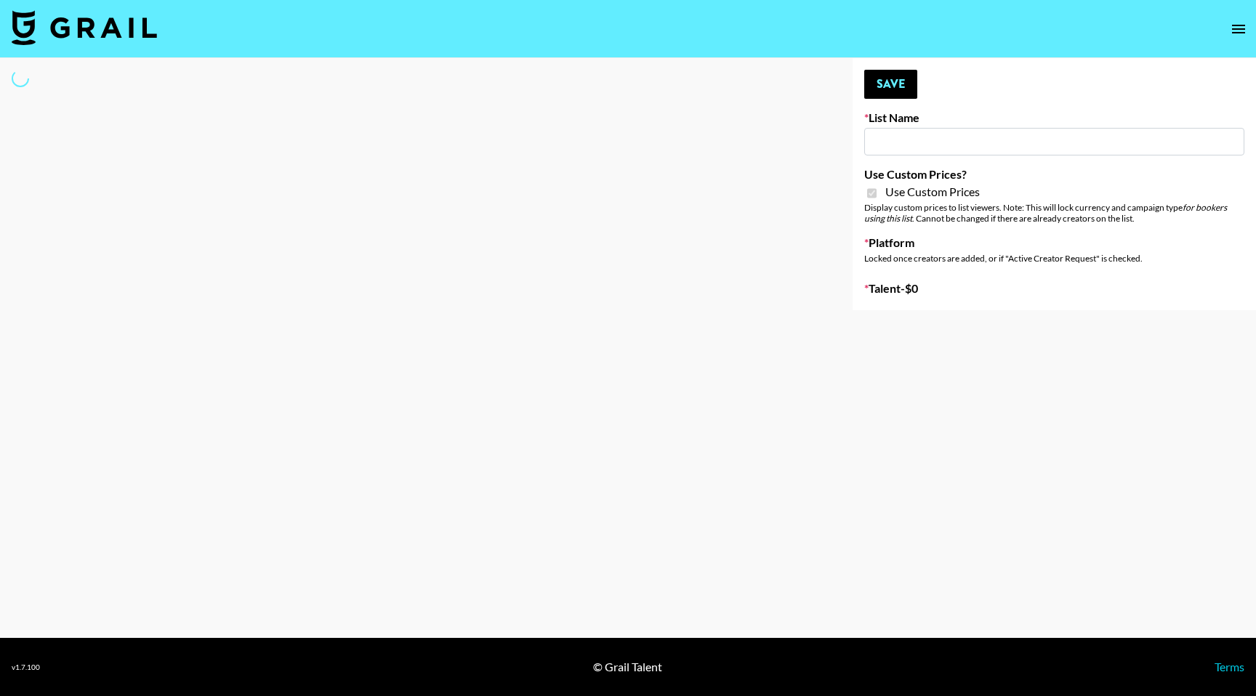
type input "[PERSON_NAME] (TikTok)"
checkbox input "true"
select select "Brand"
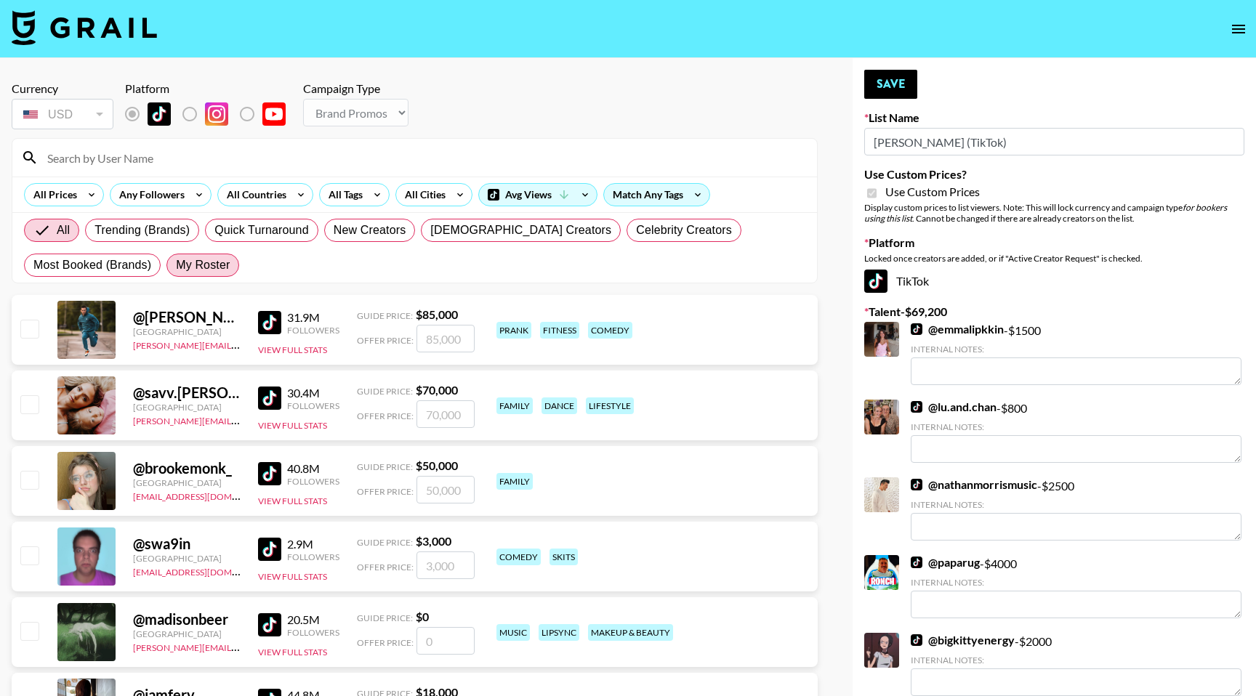
click at [182, 275] on label "My Roster" at bounding box center [202, 265] width 73 height 23
click at [176, 265] on input "My Roster" at bounding box center [176, 265] width 0 height 0
radio input "true"
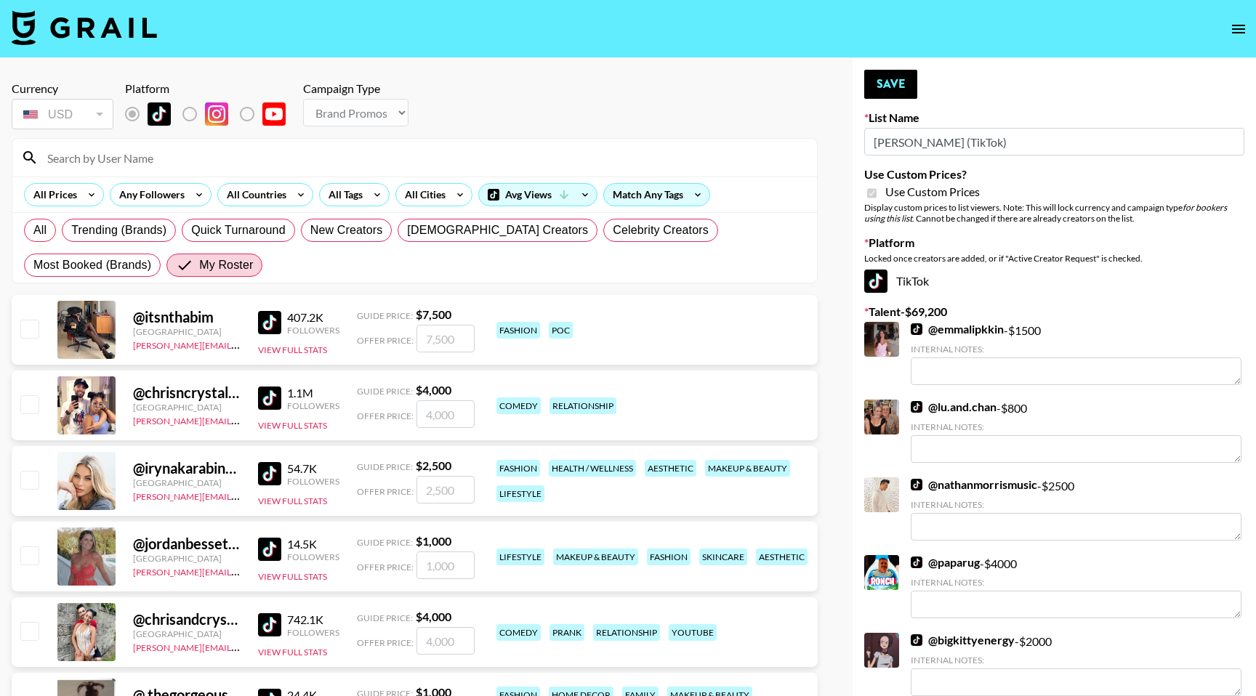
click at [22, 336] on input "checkbox" at bounding box center [28, 328] width 17 height 17
checkbox input "true"
type input "7500"
click at [36, 401] on input "checkbox" at bounding box center [28, 403] width 17 height 17
checkbox input "true"
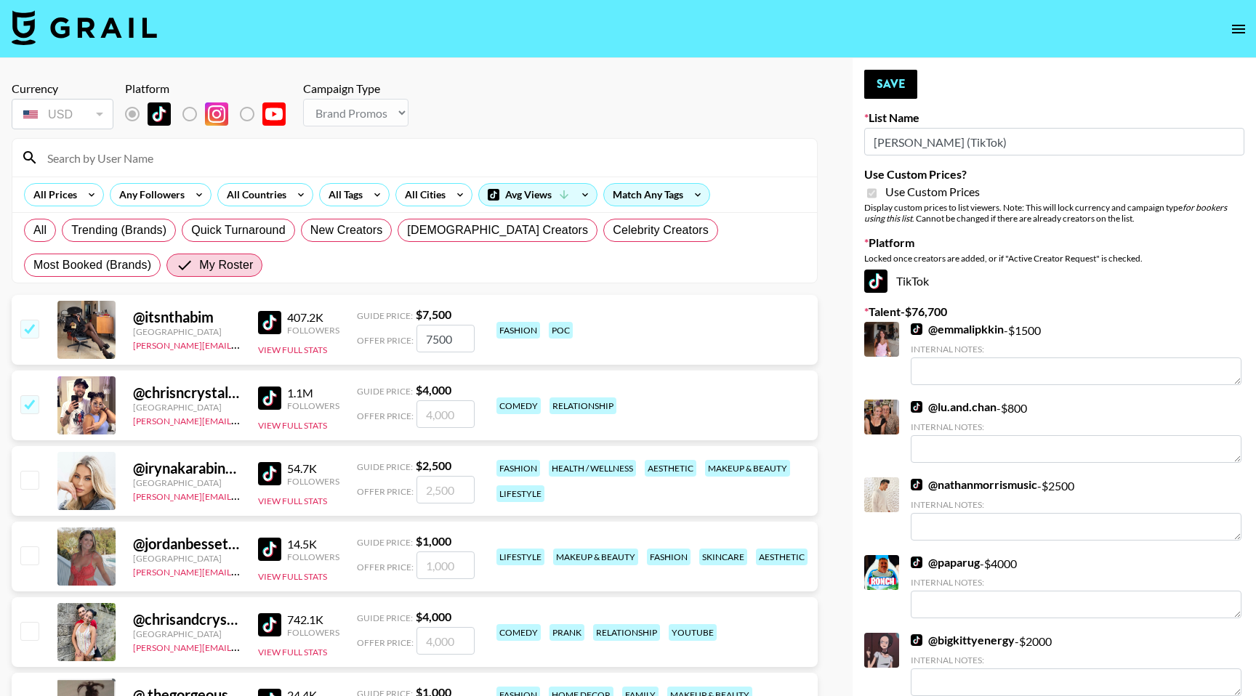
type input "4000"
click at [27, 488] on input "checkbox" at bounding box center [28, 479] width 17 height 17
checkbox input "true"
type input "2500"
click at [30, 555] on input "checkbox" at bounding box center [28, 555] width 17 height 17
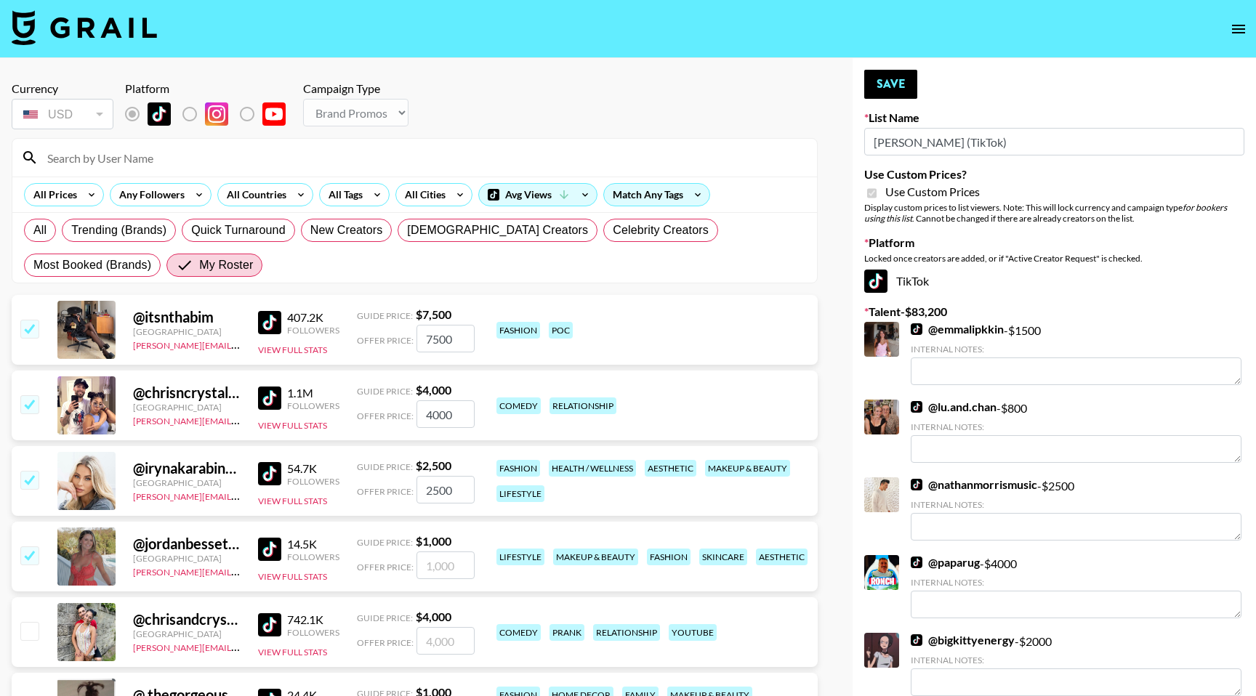
checkbox input "true"
type input "1000"
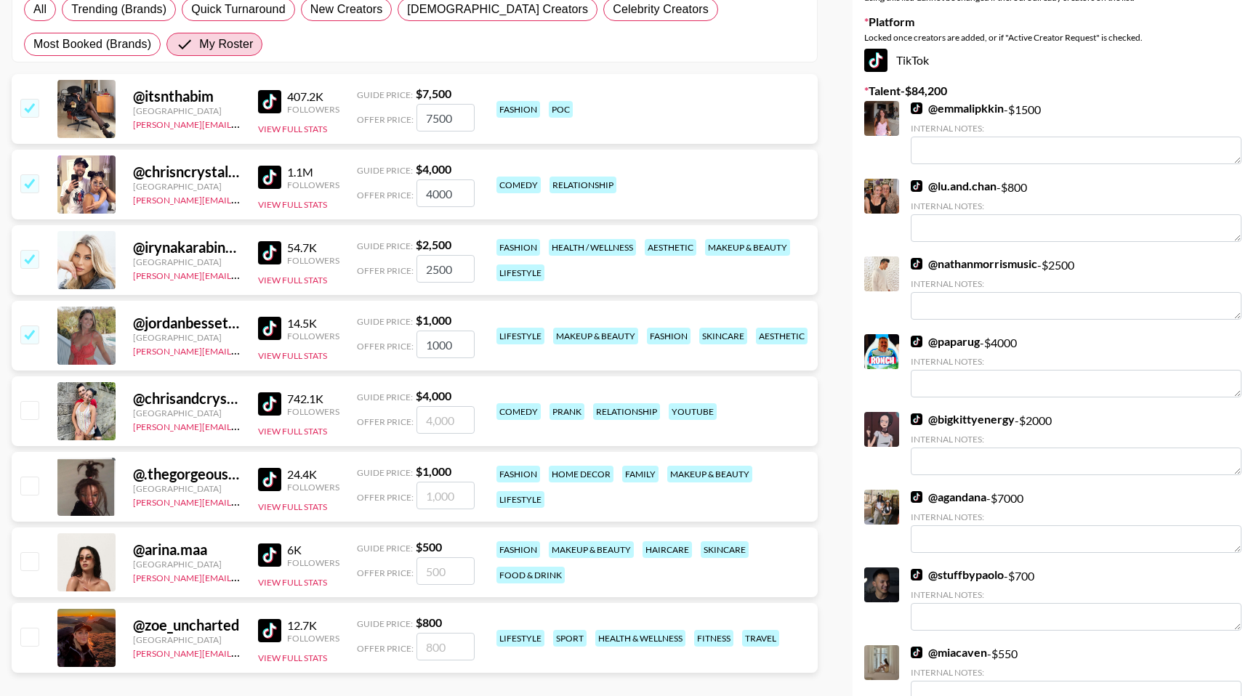
scroll to position [225, 0]
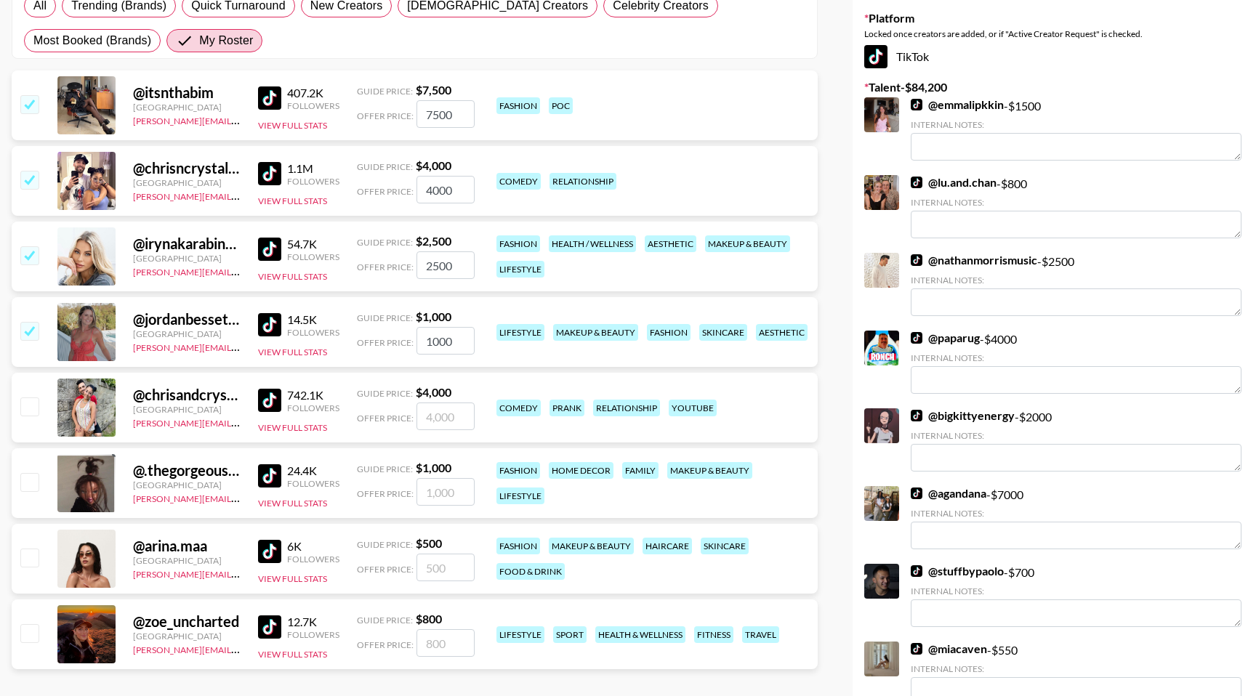
click at [30, 555] on input "checkbox" at bounding box center [28, 557] width 17 height 17
checkbox input "true"
type input "500"
click at [29, 486] on input "checkbox" at bounding box center [28, 481] width 17 height 17
checkbox input "true"
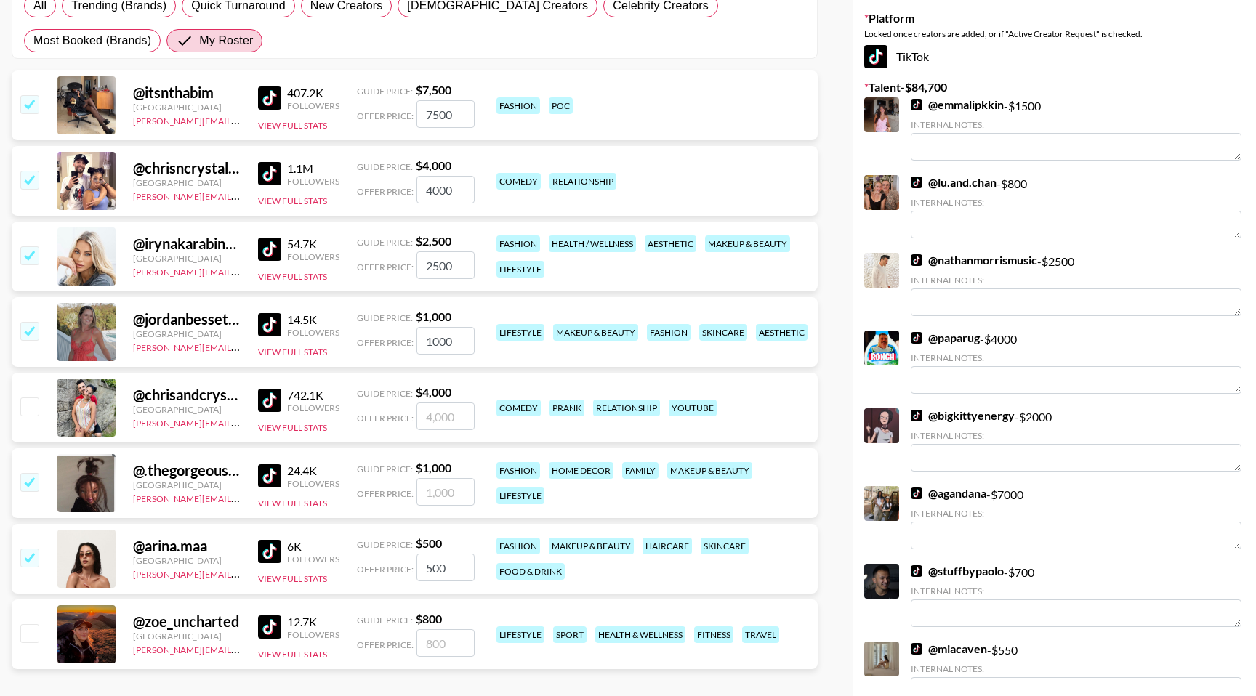
type input "1000"
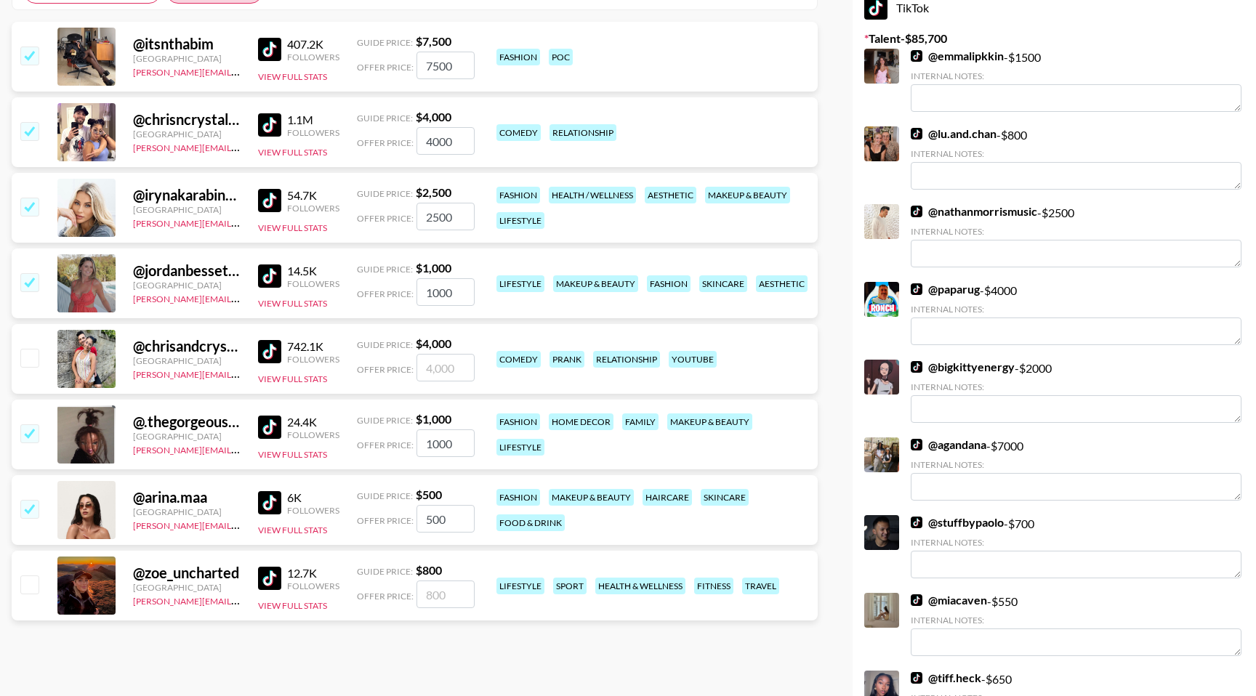
scroll to position [270, 0]
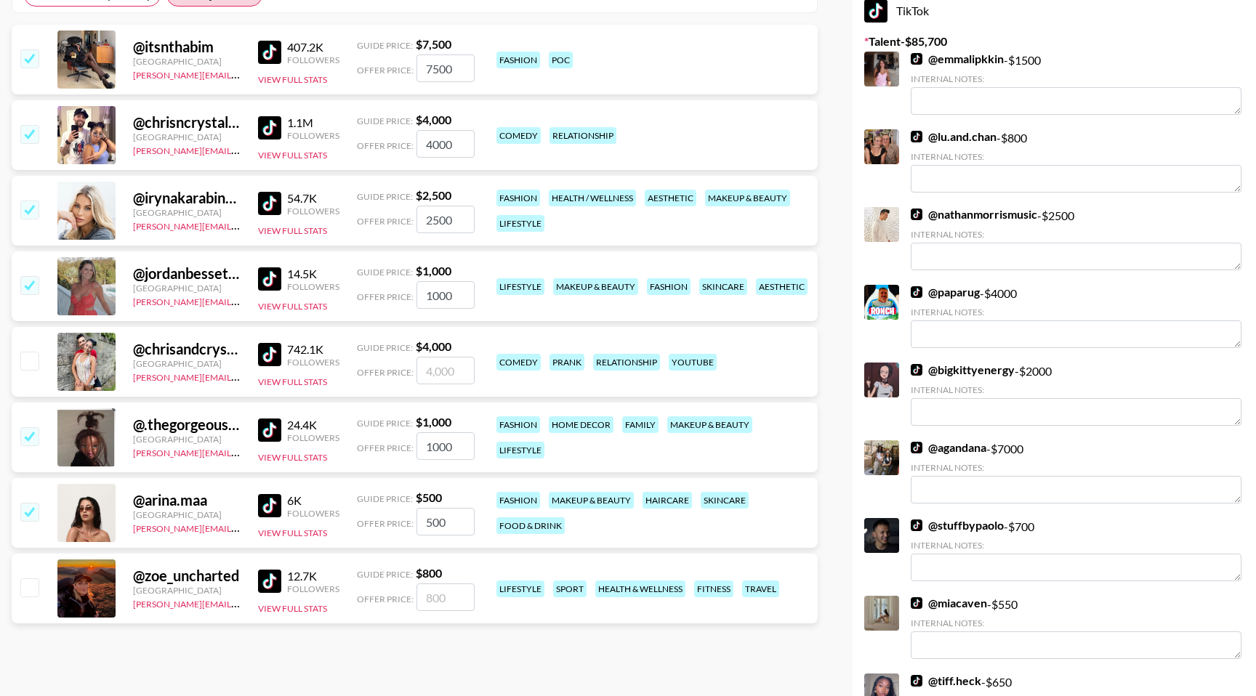
click at [30, 366] on input "checkbox" at bounding box center [28, 360] width 17 height 17
checkbox input "true"
type input "4000"
click at [33, 590] on input "checkbox" at bounding box center [28, 587] width 17 height 17
checkbox input "true"
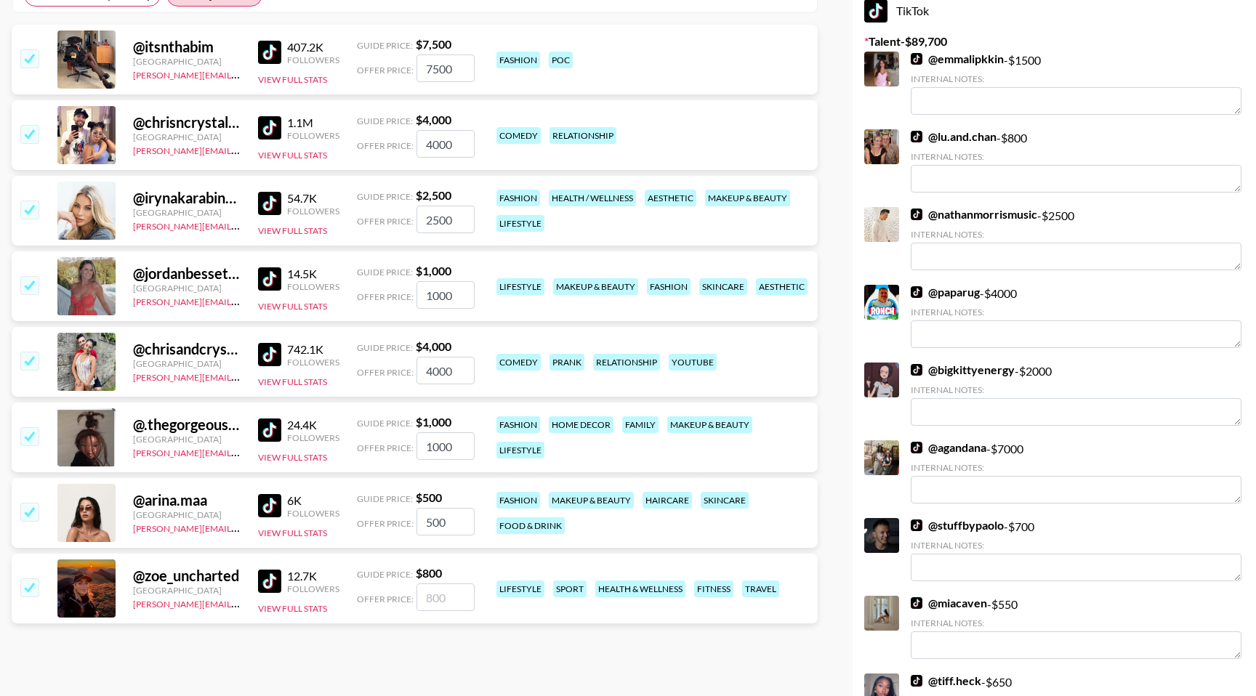
type input "800"
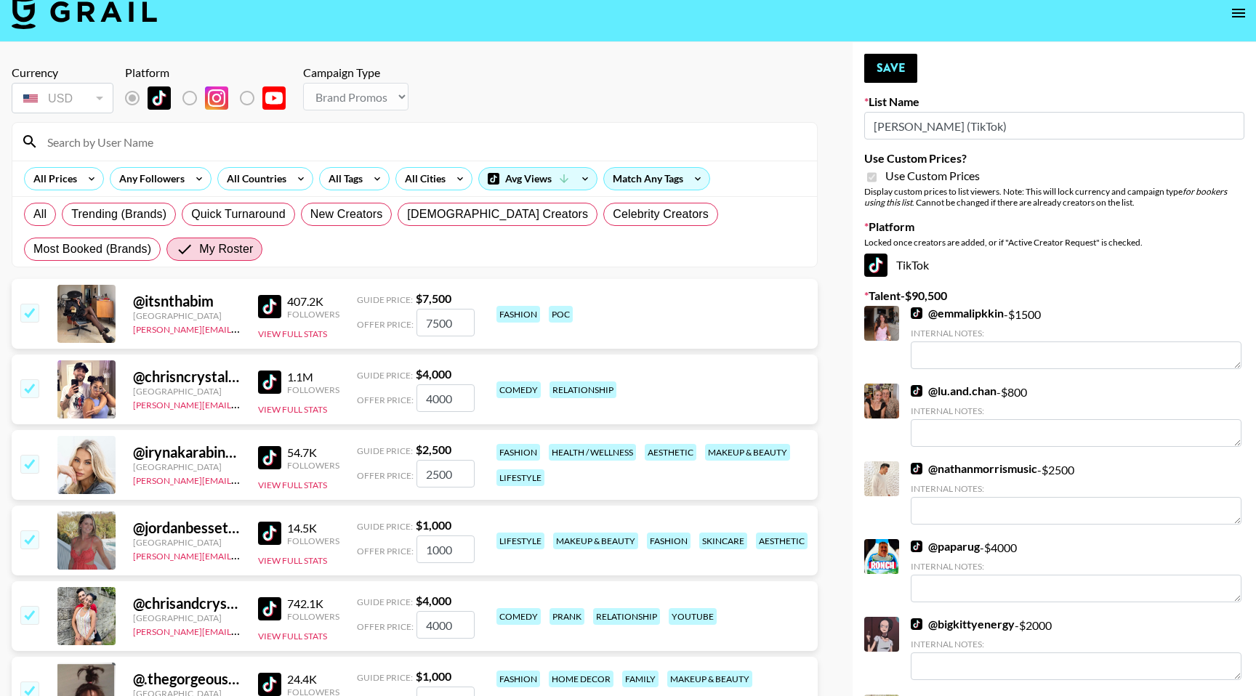
scroll to position [0, 0]
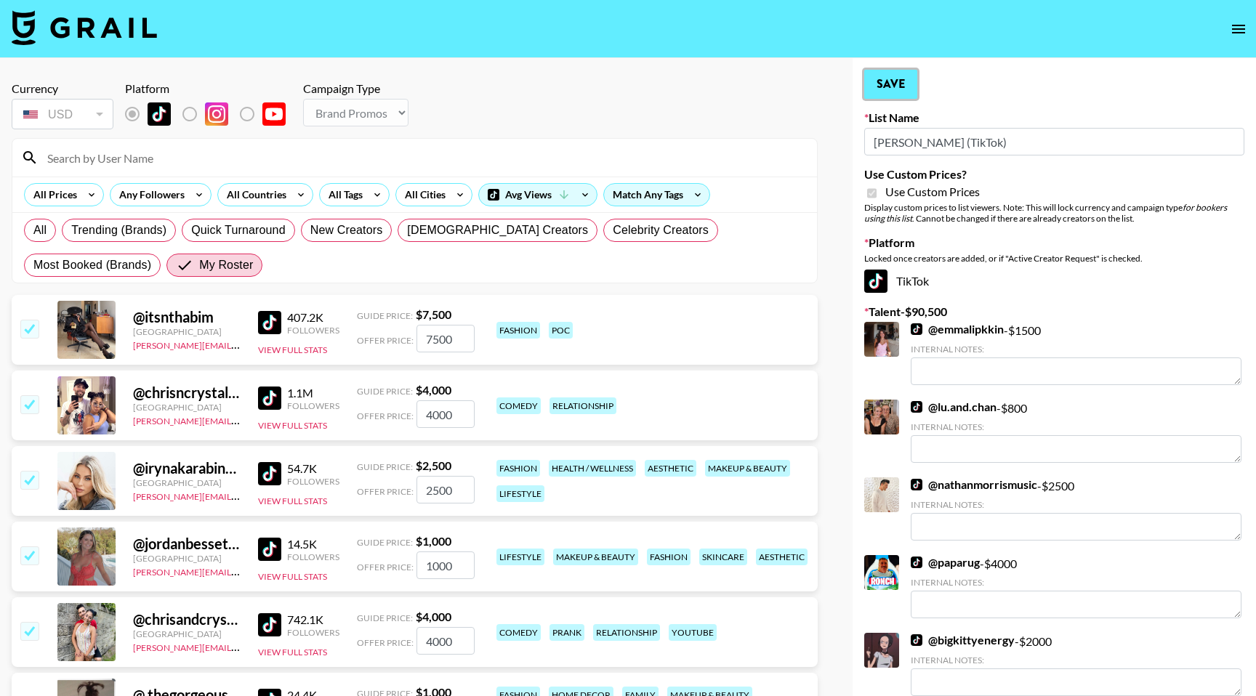
click at [888, 79] on button "Save" at bounding box center [890, 84] width 53 height 29
